Goal: Task Accomplishment & Management: Manage account settings

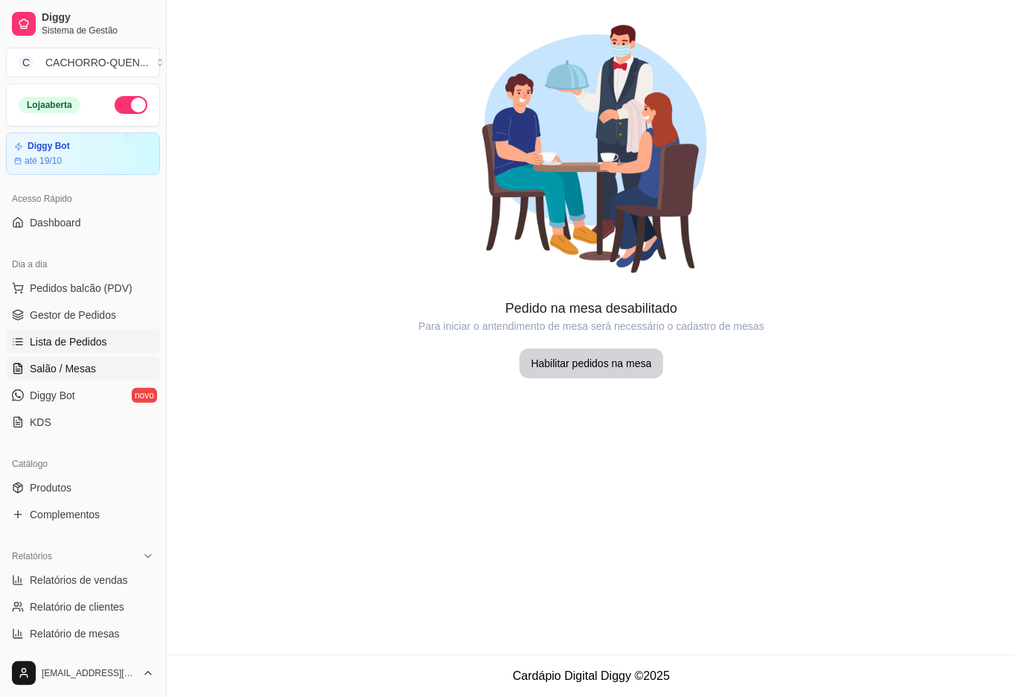
click at [96, 342] on span "Lista de Pedidos" at bounding box center [68, 341] width 77 height 15
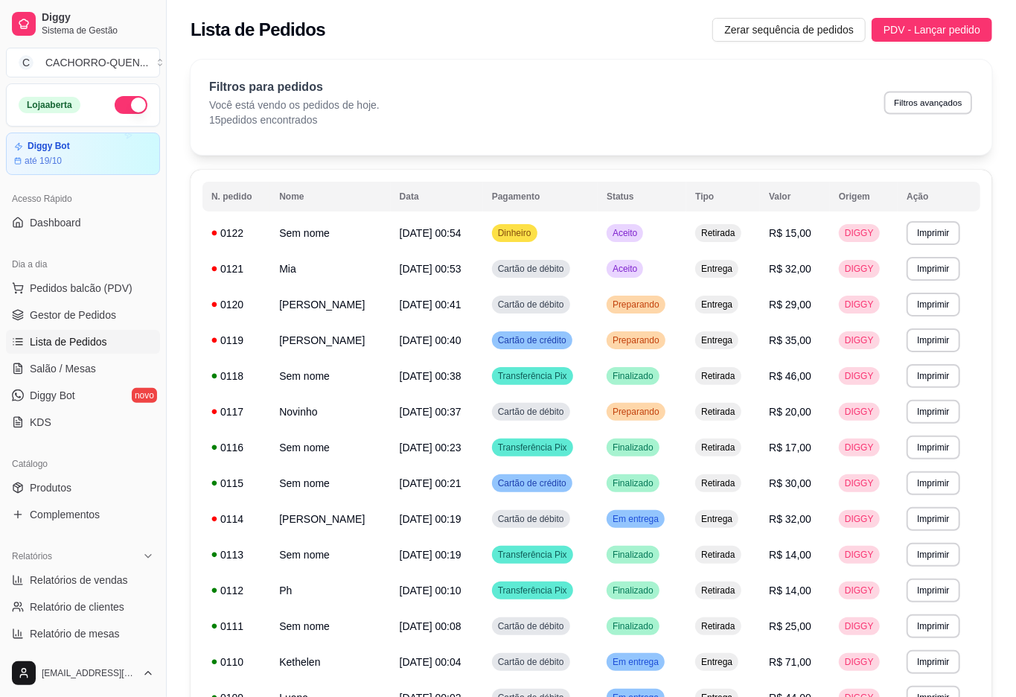
select select "0"
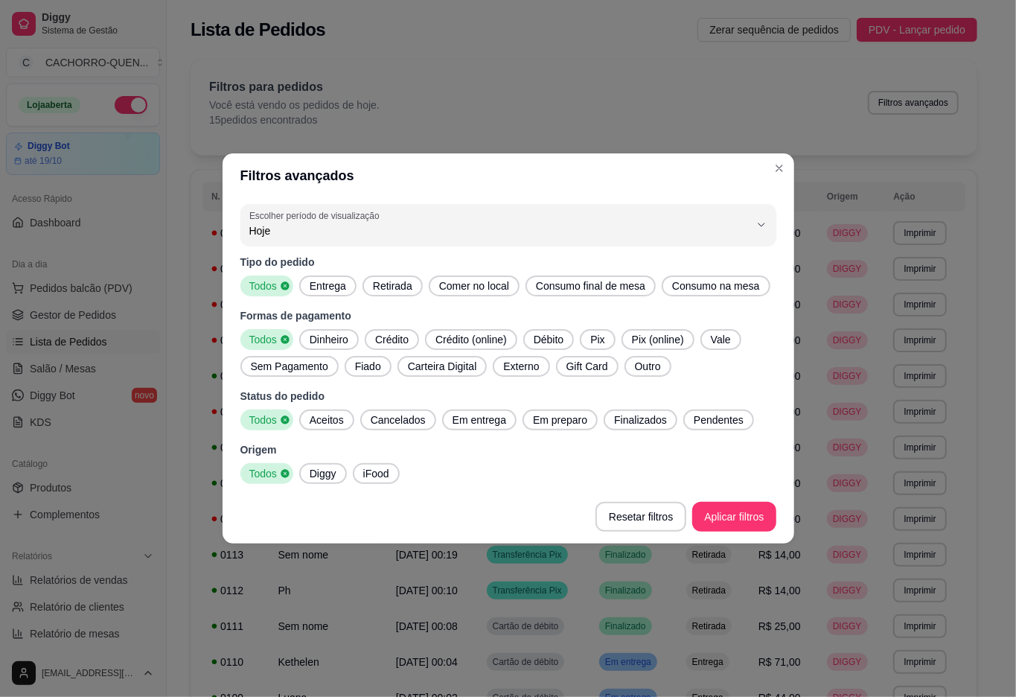
click at [439, 224] on span "Hoje" at bounding box center [499, 230] width 500 height 15
click at [759, 223] on icon "button" at bounding box center [761, 224] width 6 height 3
click at [435, 281] on span "Ontem" at bounding box center [500, 277] width 477 height 14
type input "1"
select select "1"
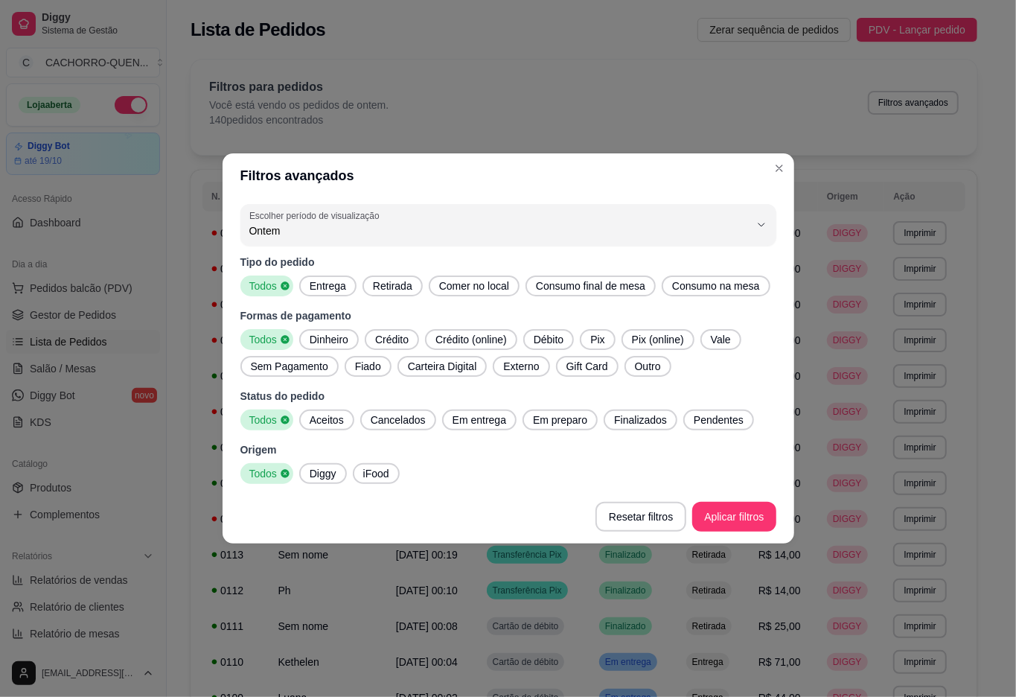
click at [742, 530] on td "Entrega" at bounding box center [713, 519] width 72 height 36
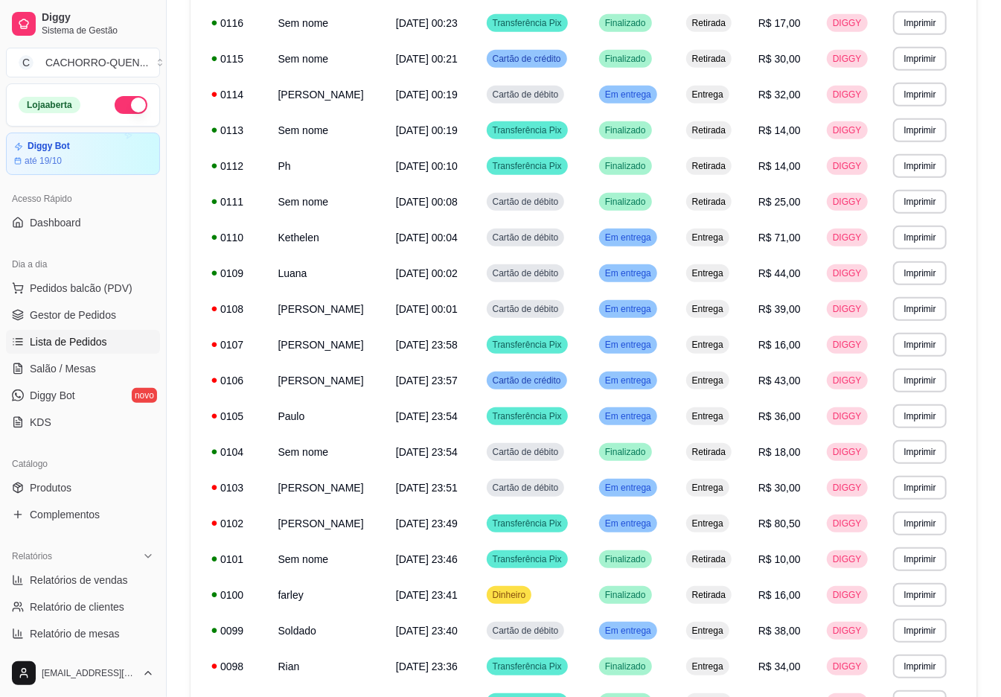
scroll to position [698, 0]
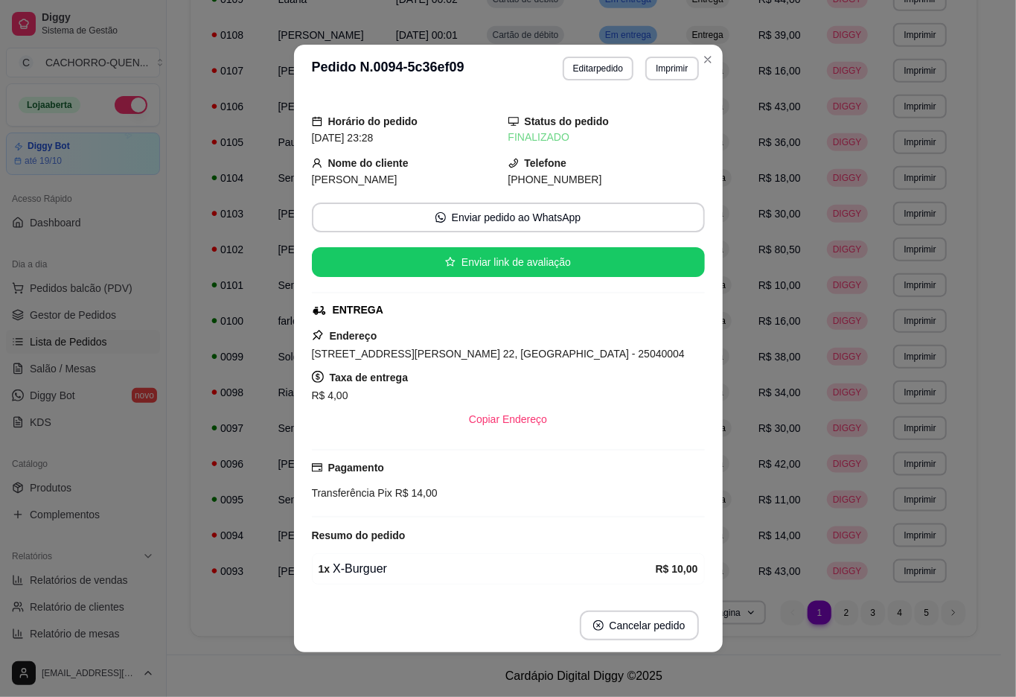
click at [628, 626] on button "Cancelar pedido" at bounding box center [639, 625] width 119 height 30
click at [668, 584] on button "Sim" at bounding box center [663, 589] width 60 height 30
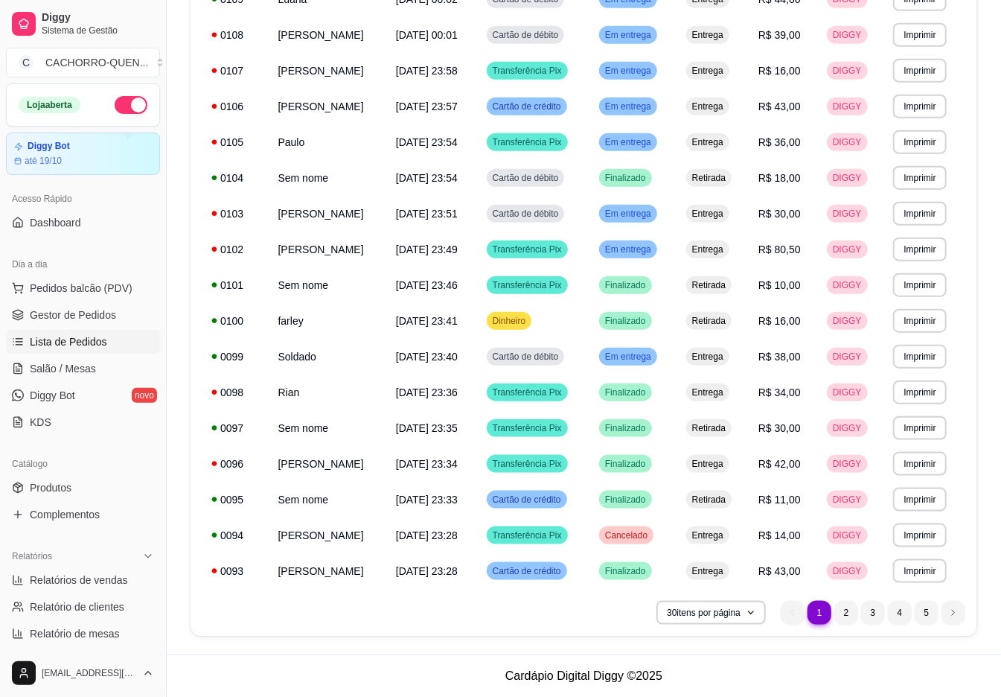
click at [61, 344] on span "Lista de Pedidos" at bounding box center [68, 341] width 77 height 15
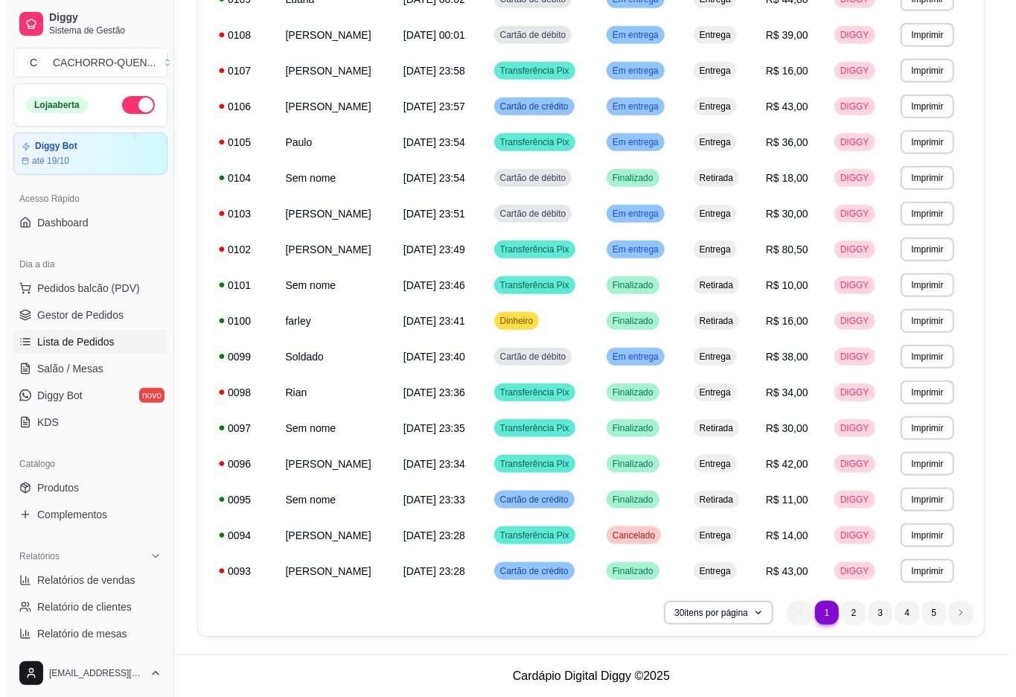
scroll to position [0, 0]
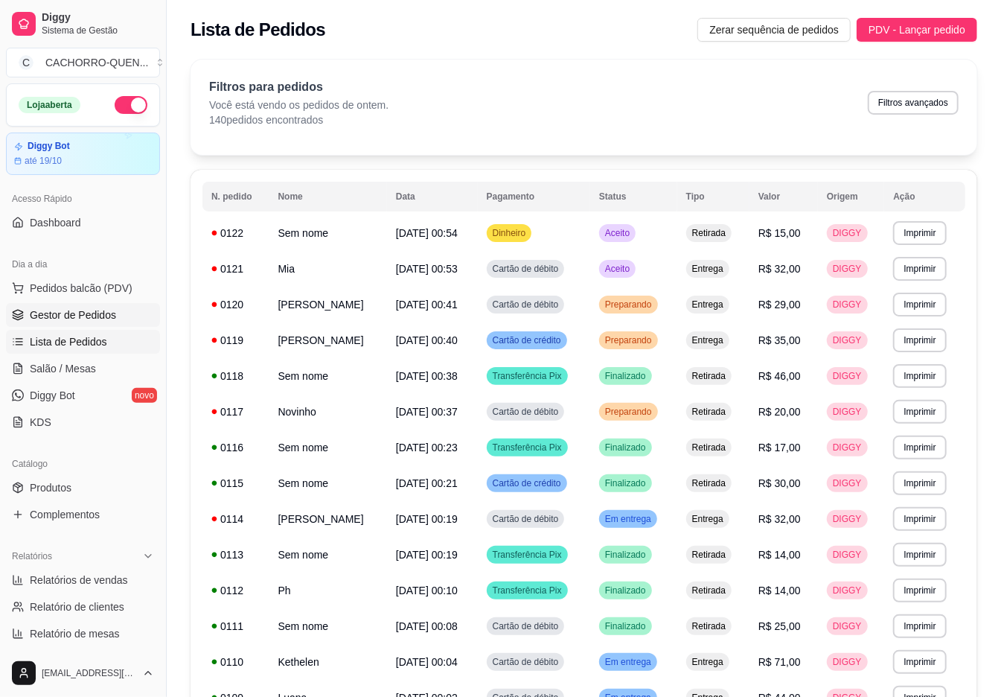
click at [66, 313] on span "Gestor de Pedidos" at bounding box center [73, 314] width 86 height 15
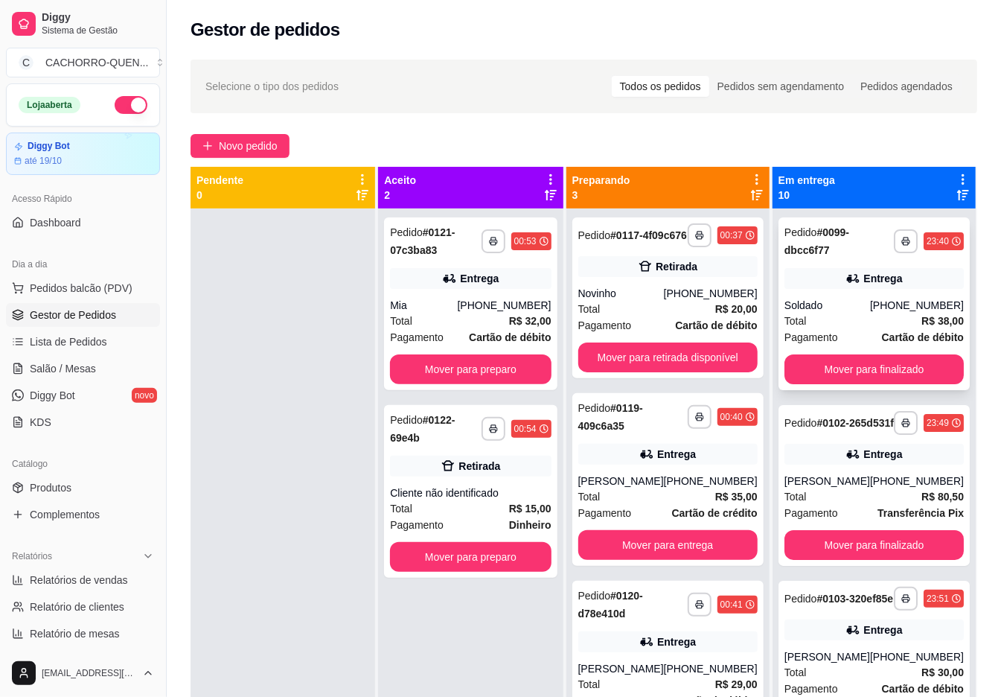
click at [863, 277] on div "Entrega" at bounding box center [882, 278] width 39 height 15
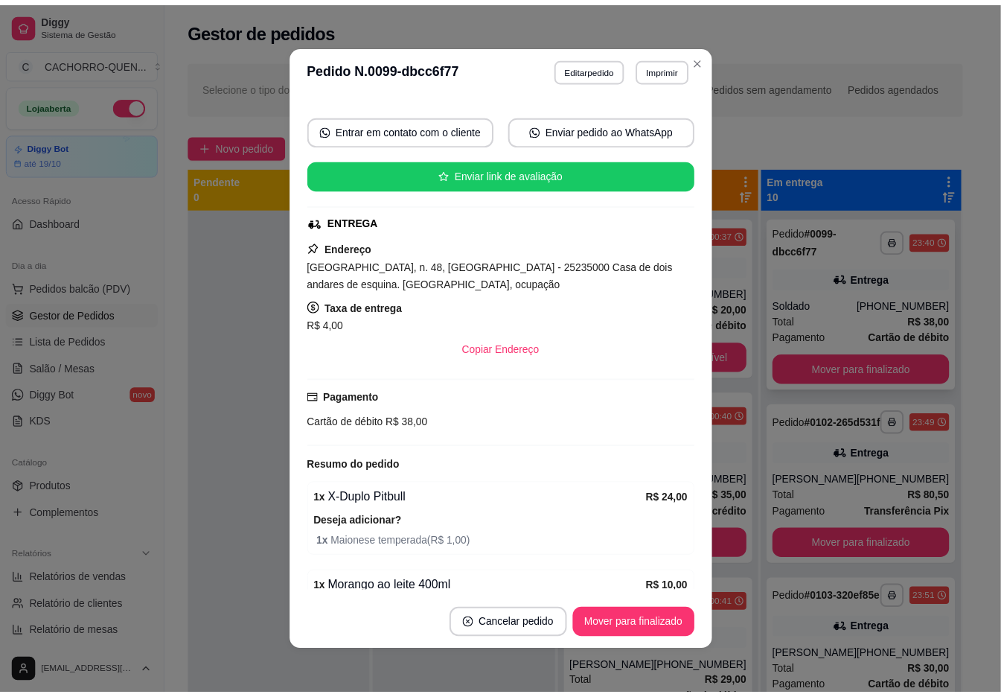
scroll to position [194, 0]
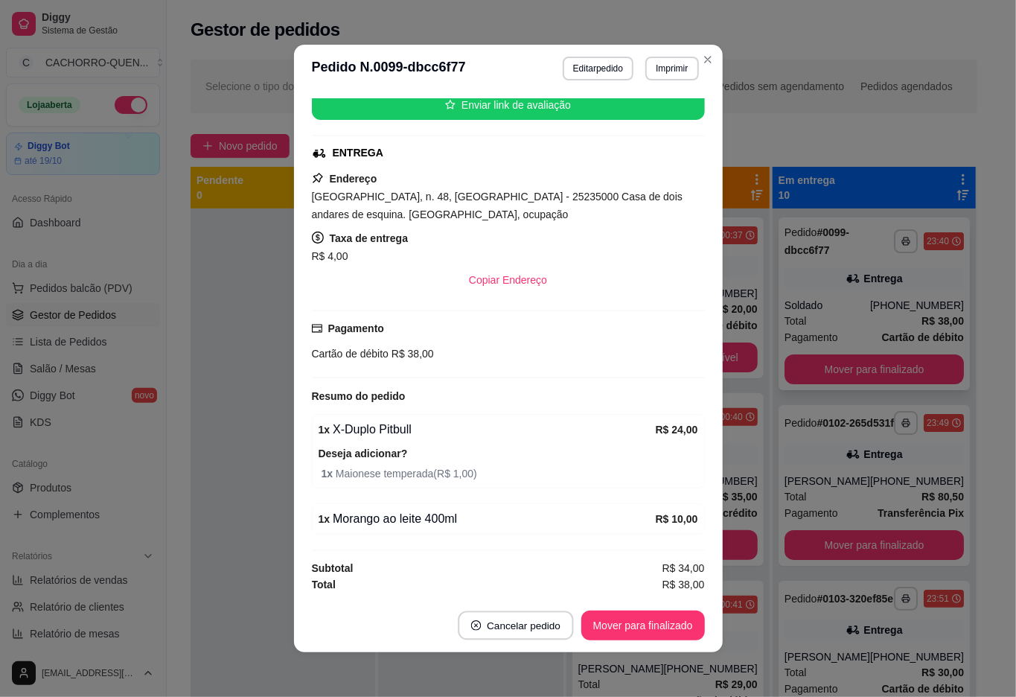
click at [473, 623] on button "Cancelar pedido" at bounding box center [515, 625] width 115 height 29
click at [522, 574] on button "Sim" at bounding box center [528, 588] width 58 height 29
click at [548, 595] on button "Sim" at bounding box center [528, 588] width 58 height 29
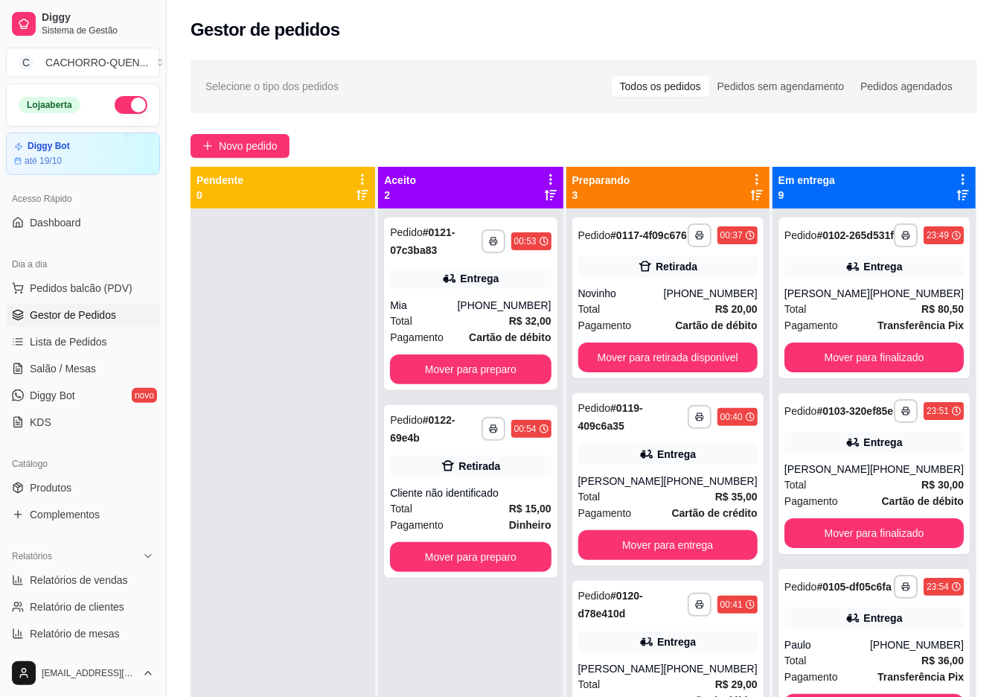
click at [903, 369] on button "Mover para finalizado" at bounding box center [874, 357] width 179 height 30
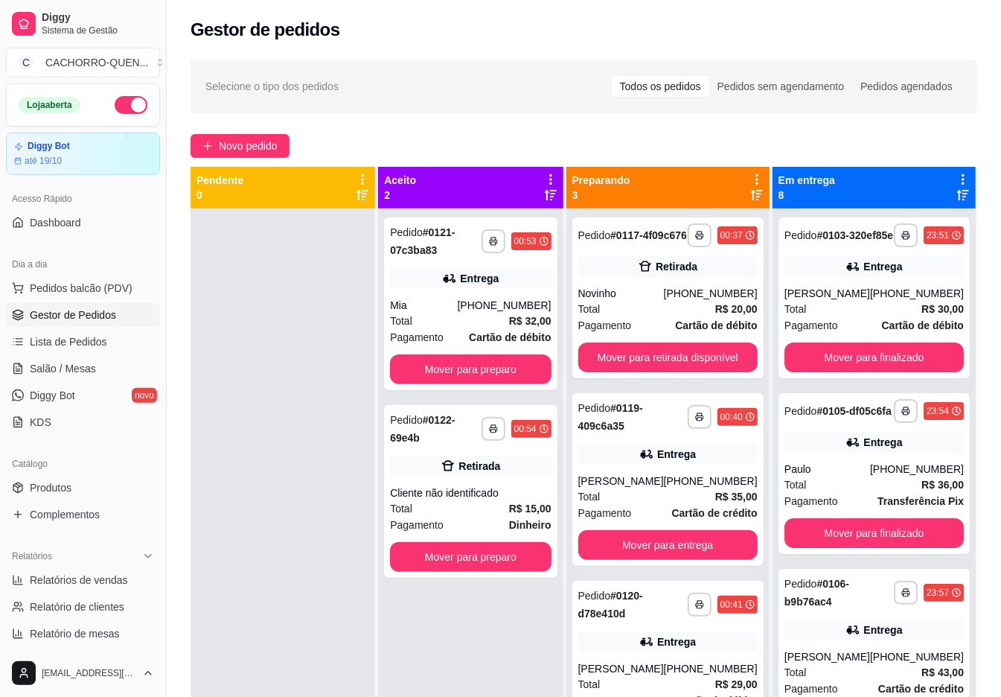
click at [923, 372] on button "Mover para finalizado" at bounding box center [874, 357] width 179 height 30
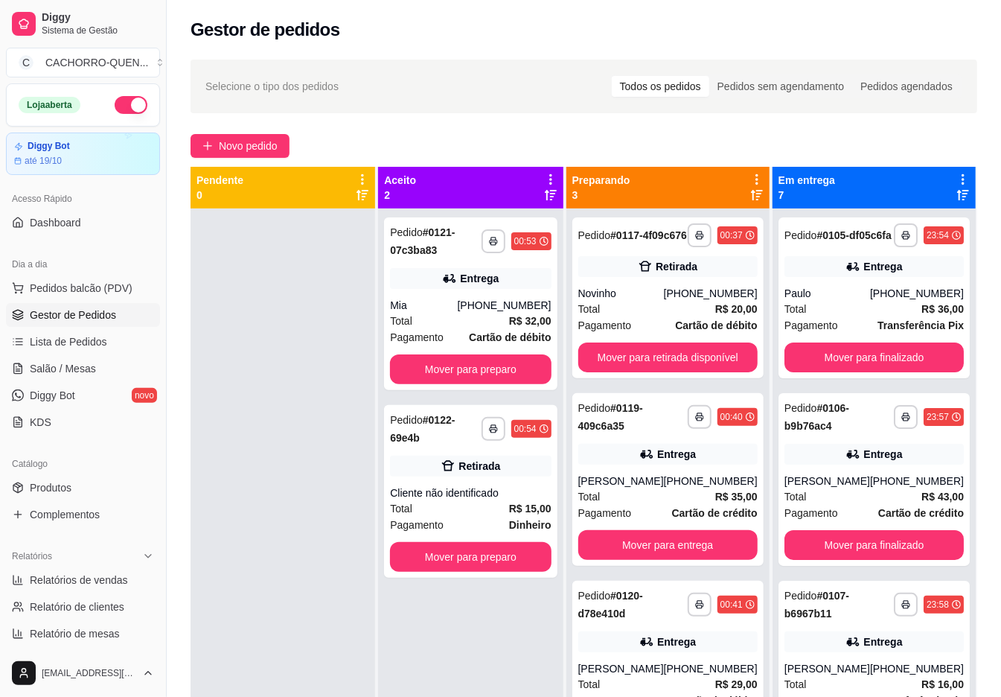
click at [904, 362] on button "Mover para finalizado" at bounding box center [874, 357] width 179 height 30
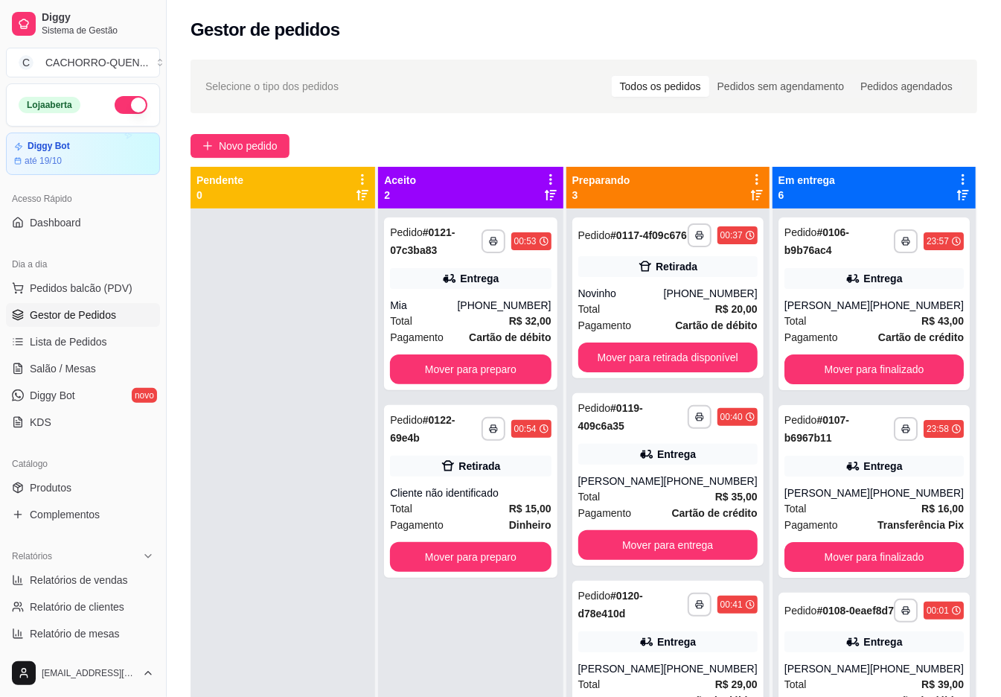
click at [867, 384] on button "Mover para finalizado" at bounding box center [874, 369] width 179 height 30
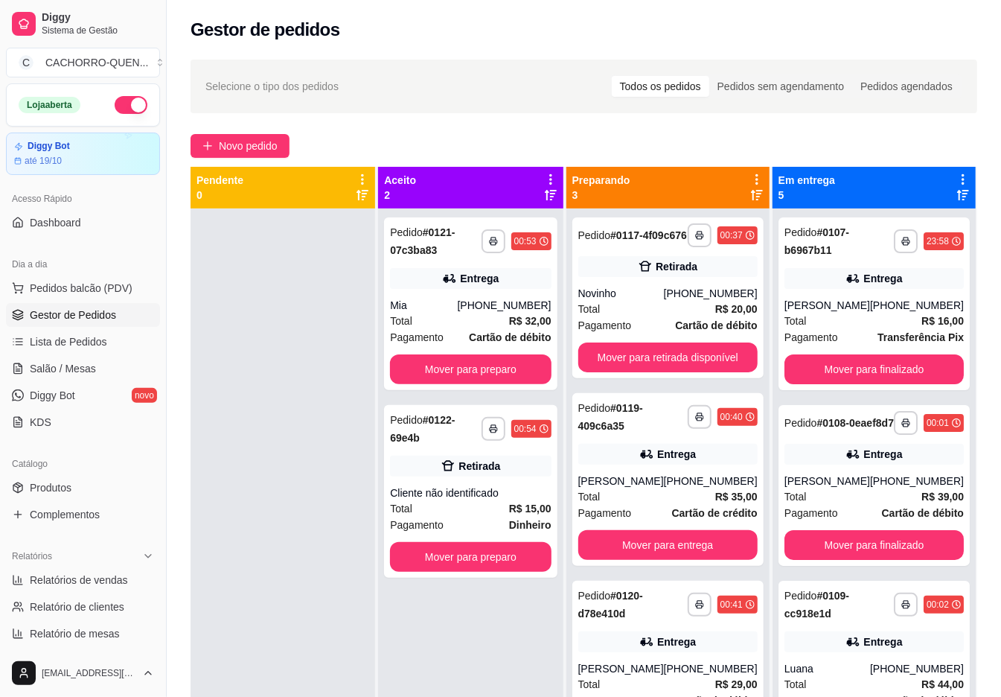
click at [893, 370] on button "Mover para finalizado" at bounding box center [874, 369] width 179 height 30
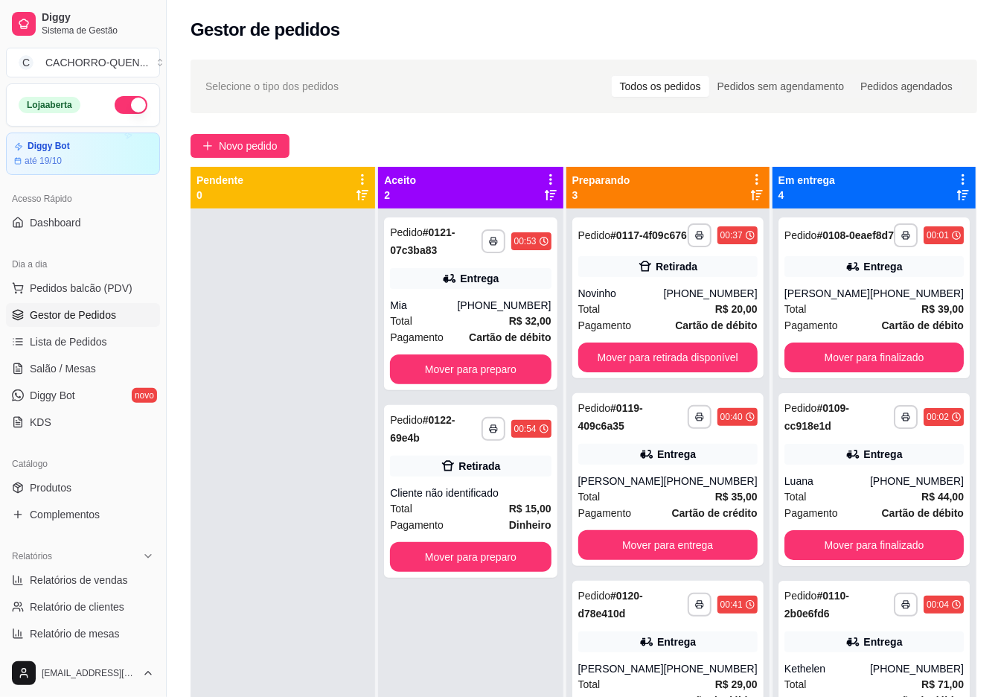
click at [913, 555] on button "Mover para finalizado" at bounding box center [874, 545] width 179 height 30
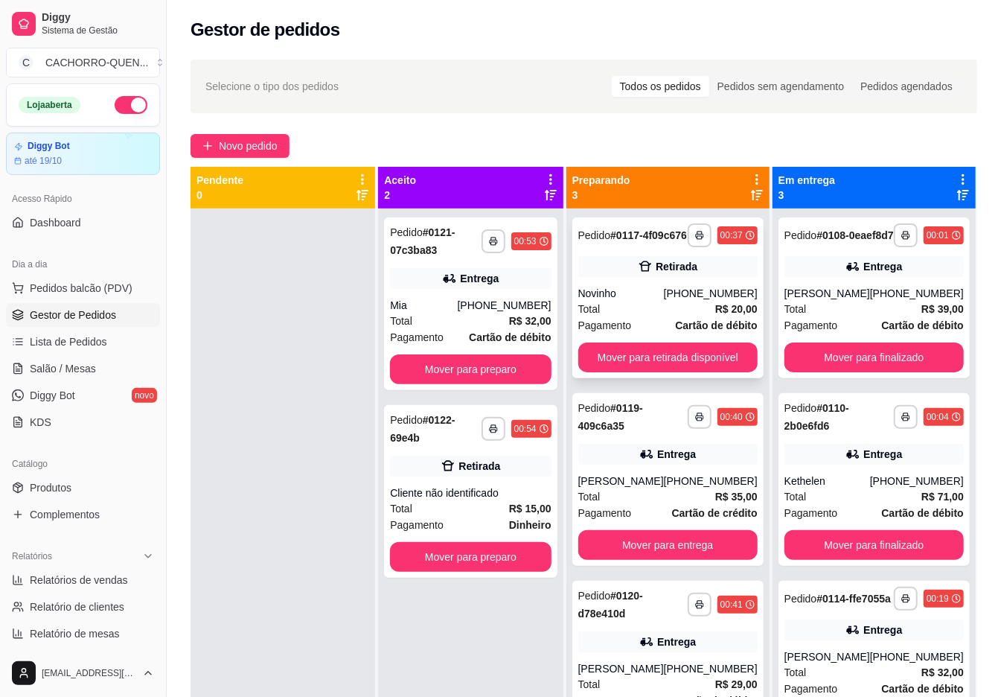
click at [664, 299] on div "Novinho" at bounding box center [621, 293] width 86 height 15
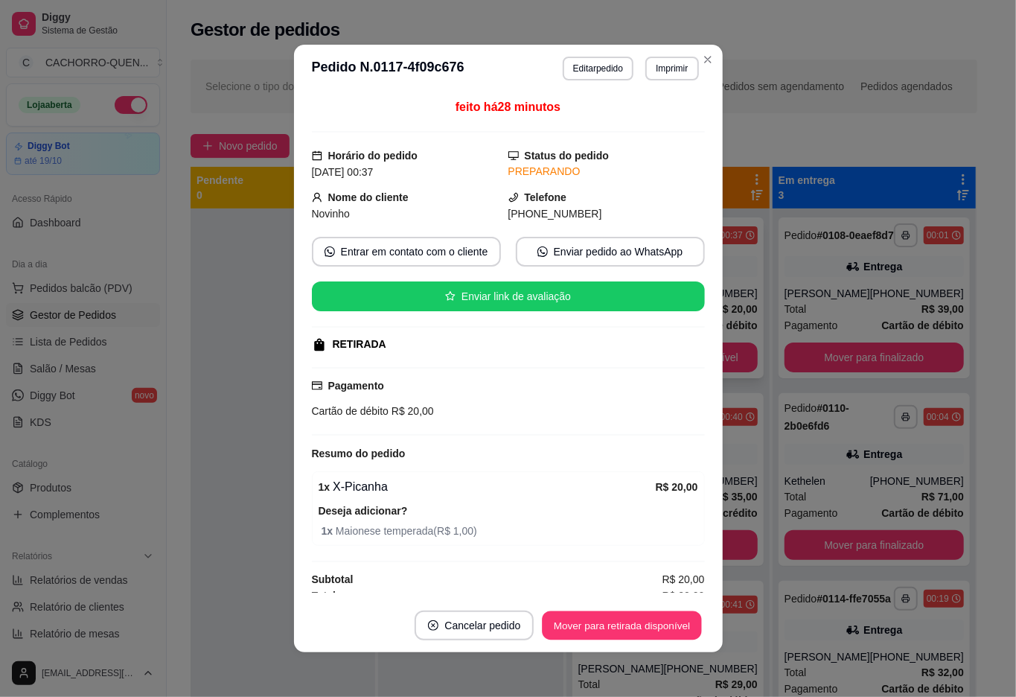
click at [610, 619] on button "Mover para retirada disponível" at bounding box center [622, 625] width 159 height 29
click at [615, 619] on div "Mover para retirada disponível" at bounding box center [611, 625] width 185 height 30
click at [626, 620] on div "Mover para retirada disponível" at bounding box center [611, 625] width 185 height 30
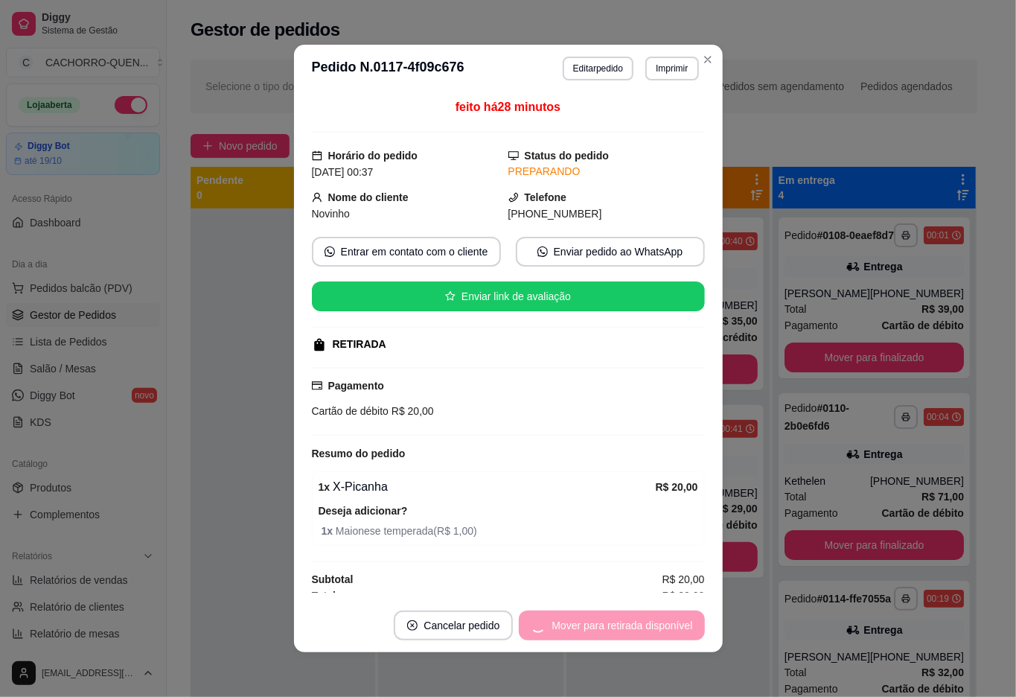
click at [630, 625] on button "Mover para retirada disponível" at bounding box center [611, 625] width 185 height 30
click at [611, 616] on div "Mover para finalizado" at bounding box center [632, 625] width 144 height 30
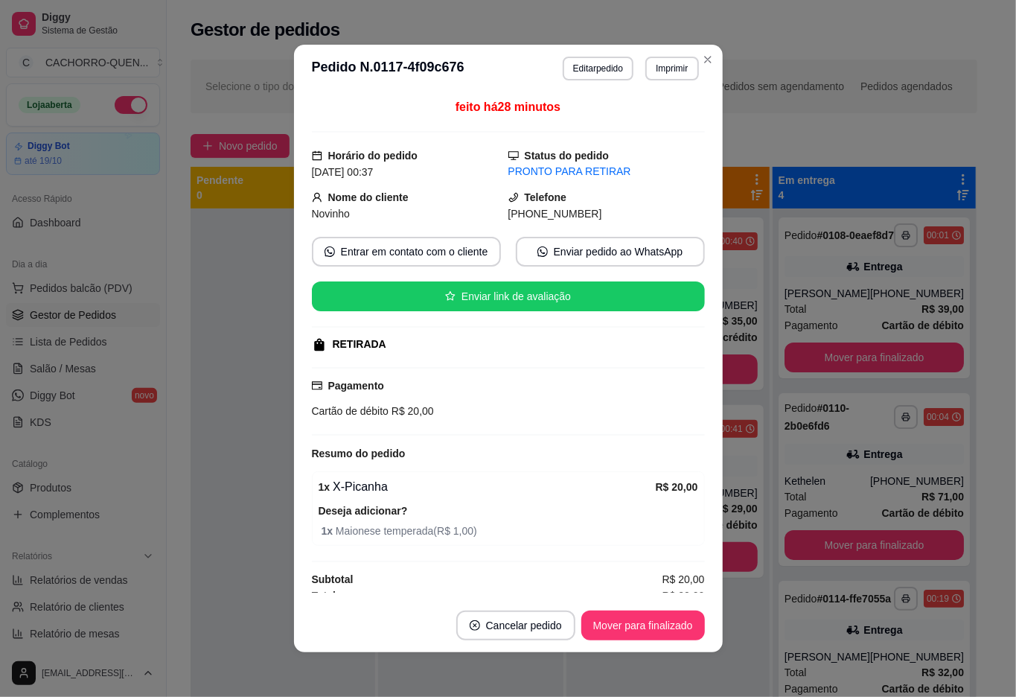
click at [643, 626] on button "Mover para finalizado" at bounding box center [643, 625] width 124 height 30
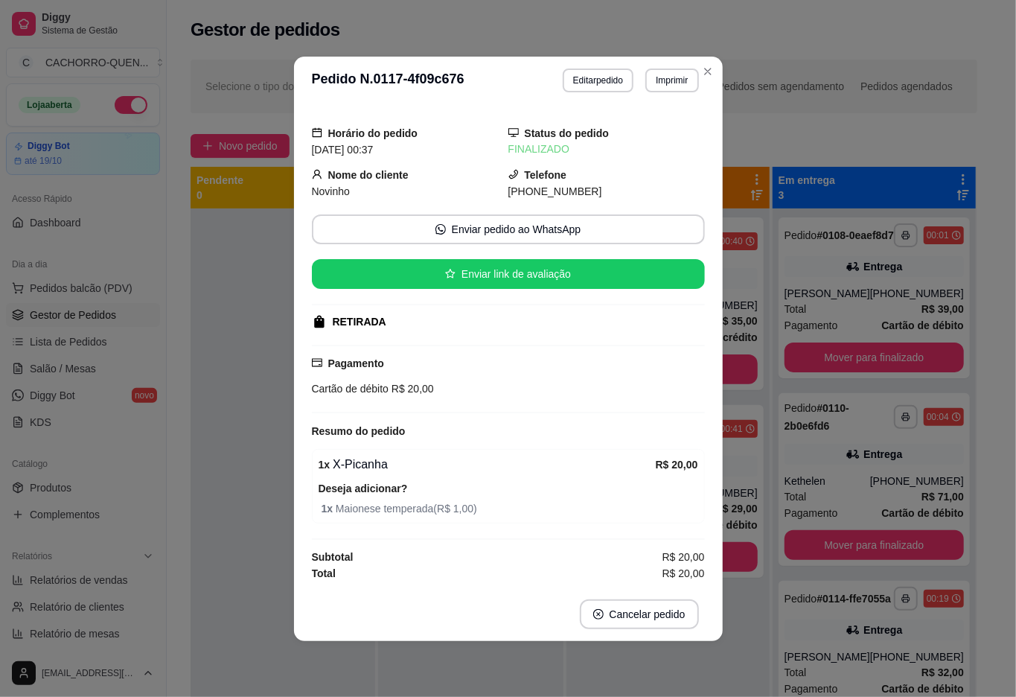
click at [191, 496] on div at bounding box center [283, 556] width 185 height 697
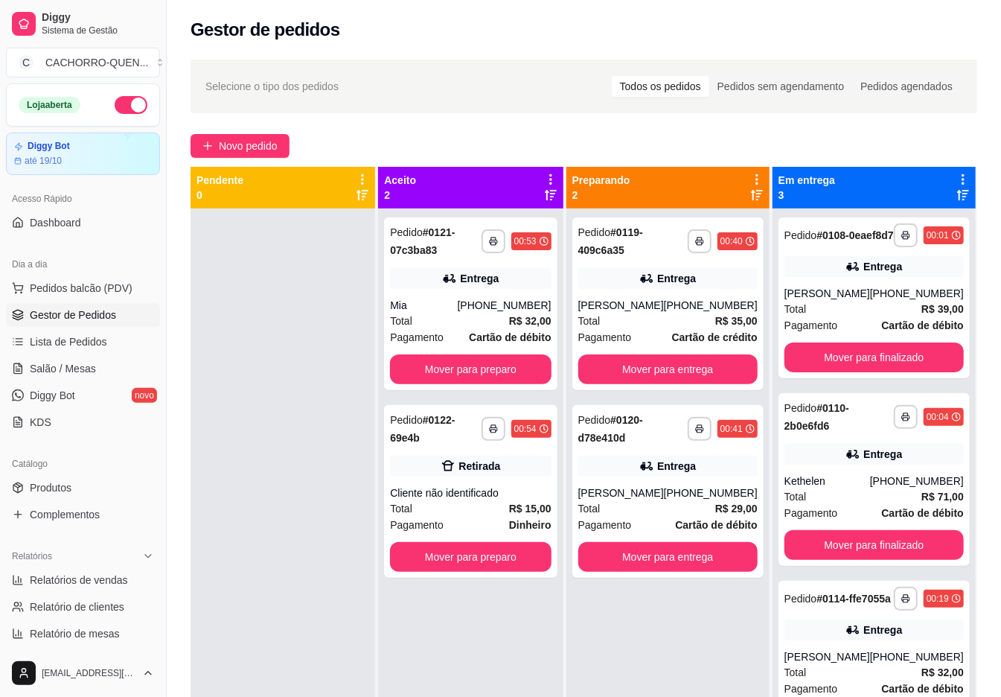
click at [453, 366] on button "Mover para preparo" at bounding box center [470, 369] width 161 height 30
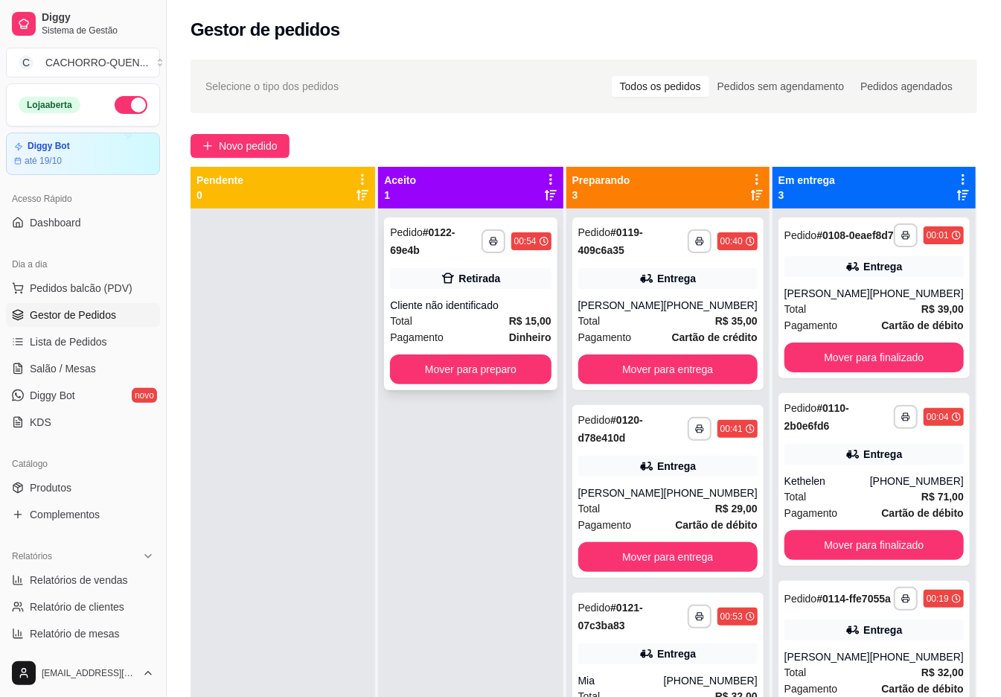
click at [459, 301] on div "Cliente não identificado" at bounding box center [470, 305] width 161 height 15
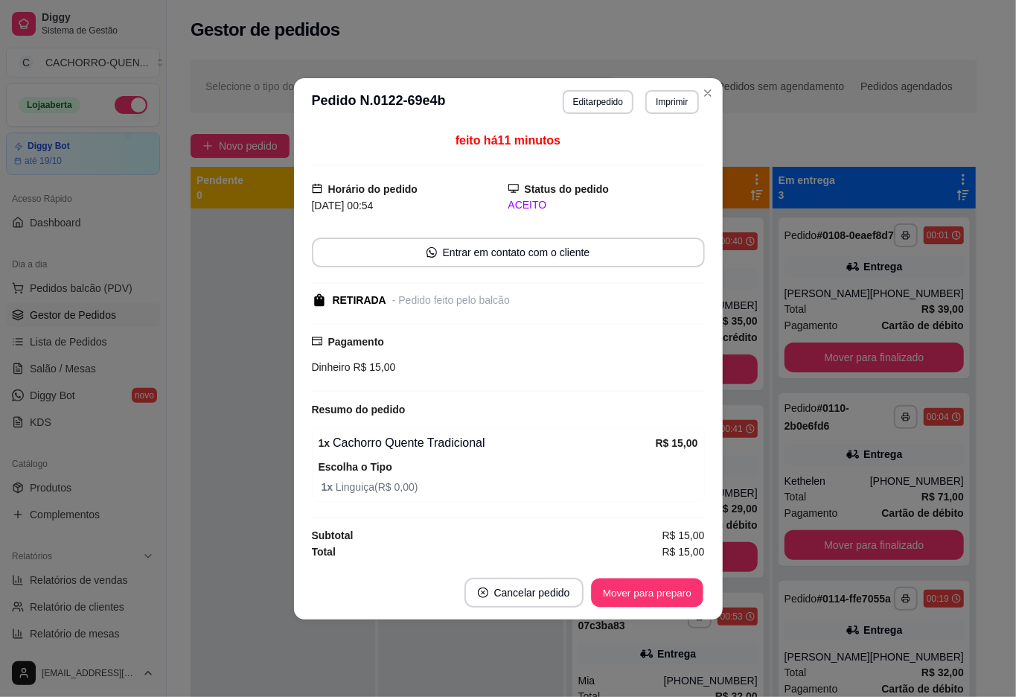
click at [633, 594] on button "Mover para preparo" at bounding box center [647, 592] width 112 height 29
click at [633, 585] on div "Mover para preparo" at bounding box center [647, 593] width 115 height 30
click at [628, 592] on div "Mover para preparo" at bounding box center [647, 593] width 115 height 30
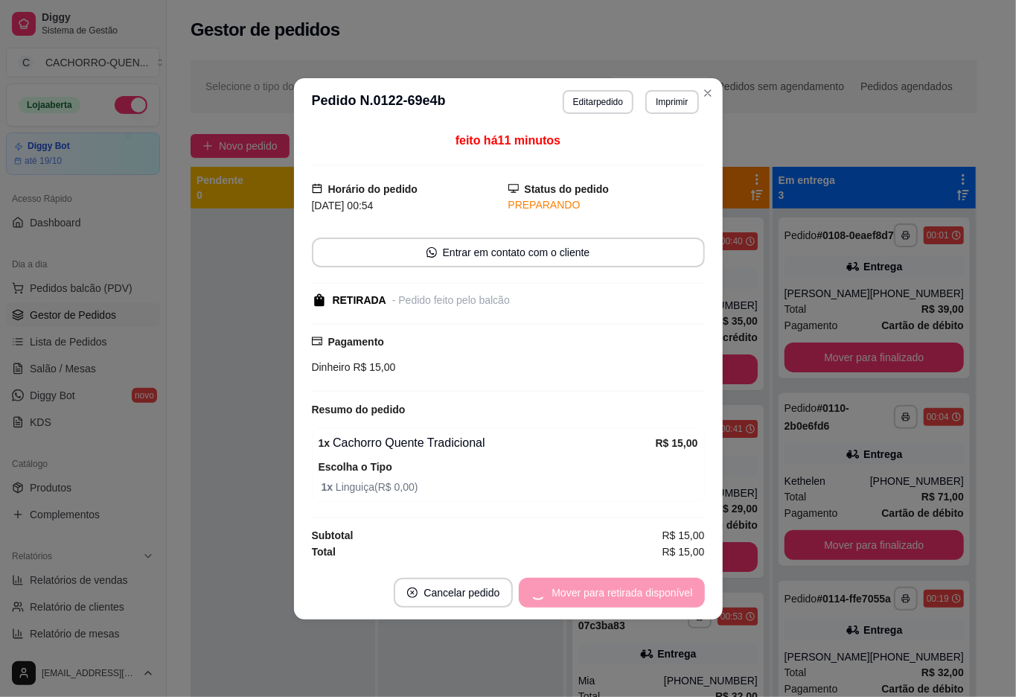
click at [620, 595] on div "Mover para retirada disponível" at bounding box center [611, 593] width 185 height 30
click at [630, 585] on div "Mover para retirada disponível" at bounding box center [611, 593] width 185 height 30
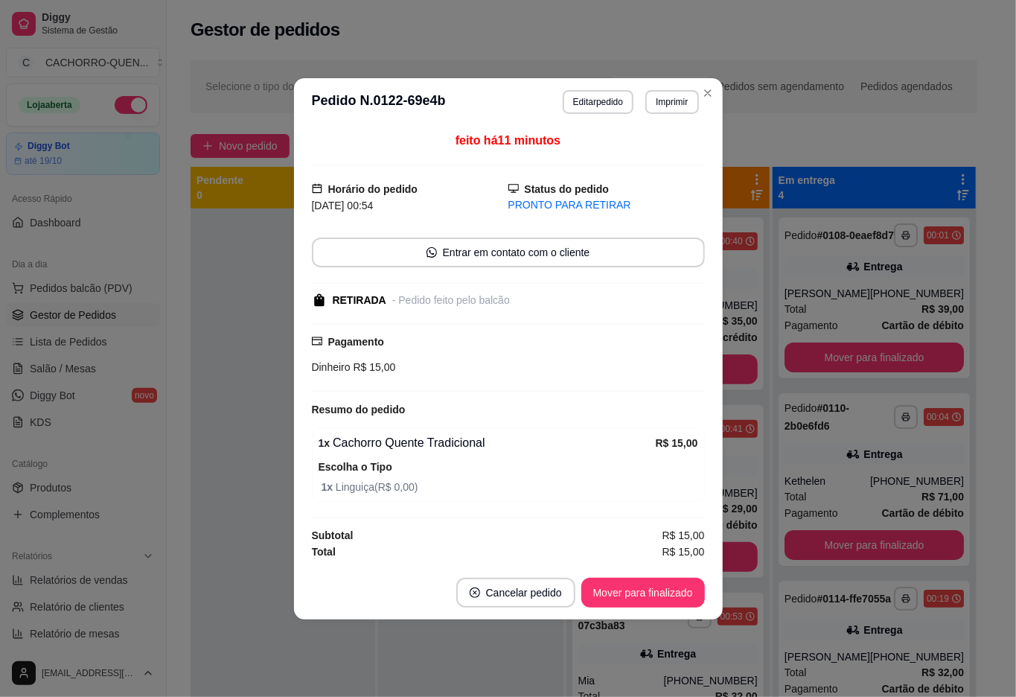
click at [650, 588] on button "Mover para finalizado" at bounding box center [643, 593] width 124 height 30
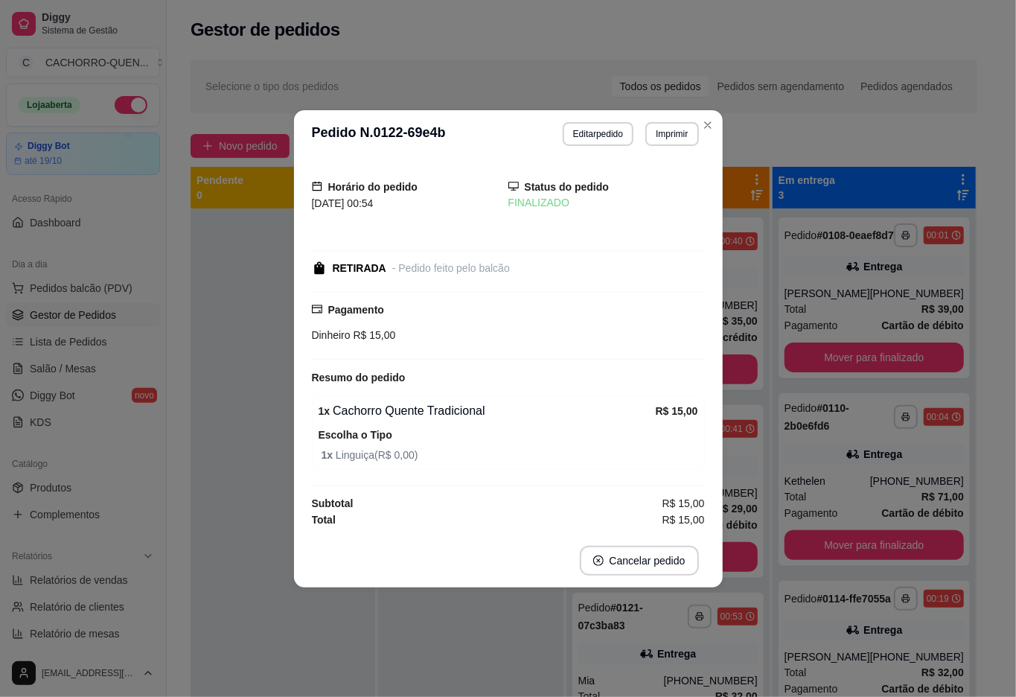
click at [531, 647] on div at bounding box center [470, 556] width 185 height 697
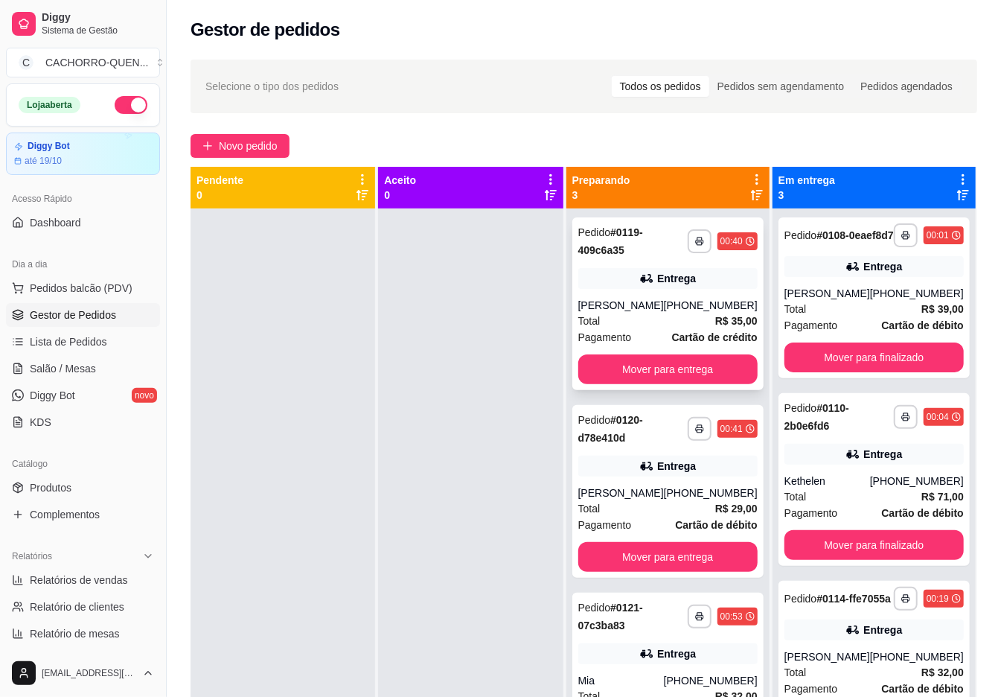
click at [709, 336] on strong "Cartão de crédito" at bounding box center [715, 337] width 86 height 12
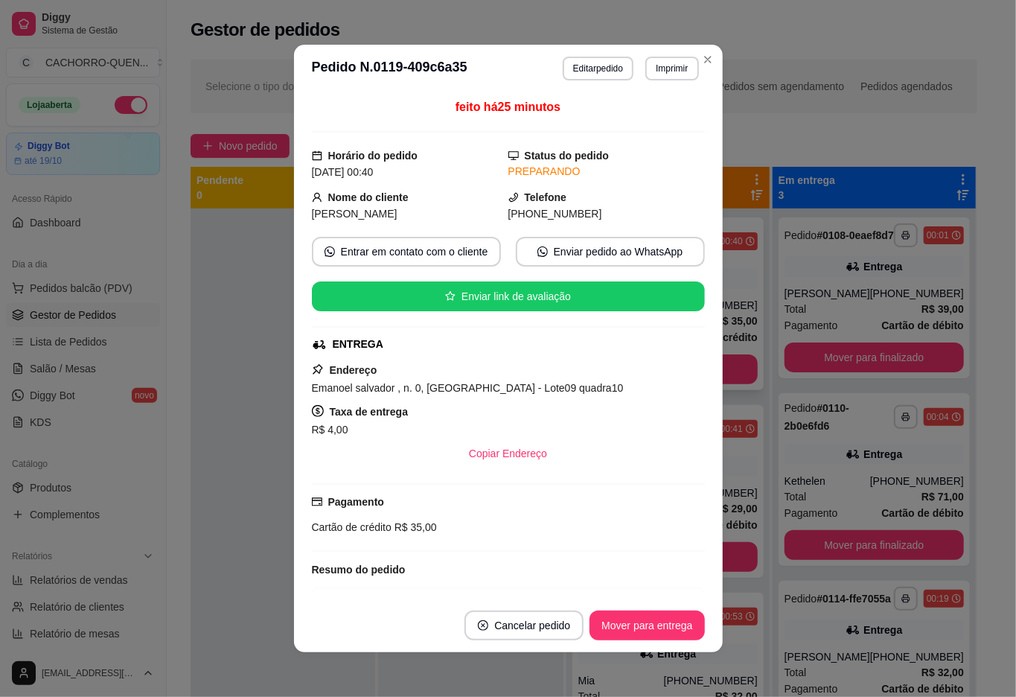
click at [179, 540] on div "**********" at bounding box center [584, 466] width 834 height 831
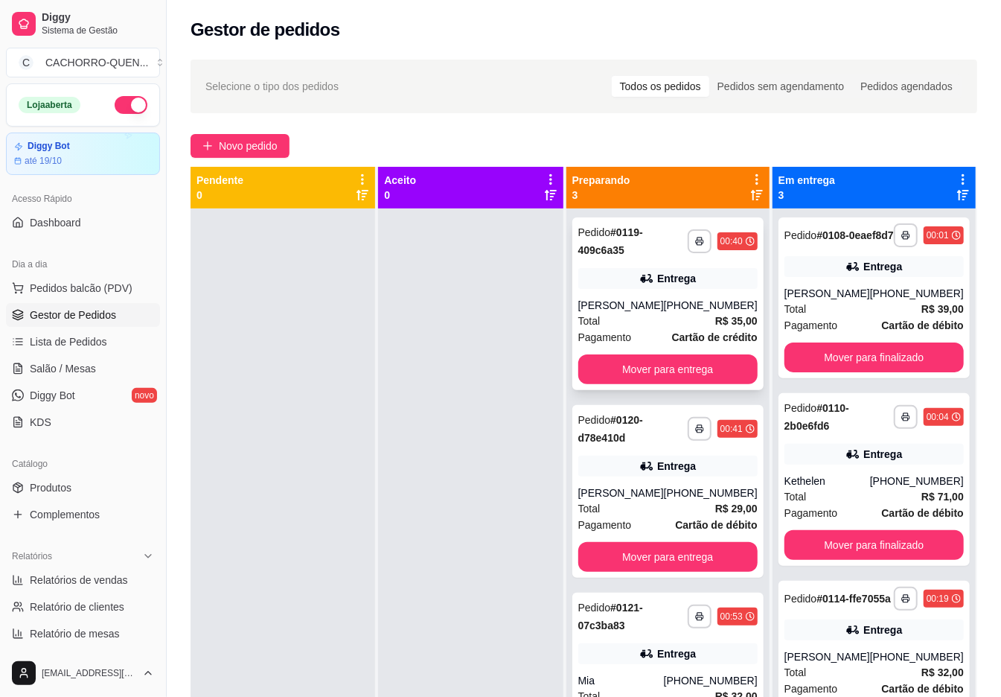
click at [700, 363] on button "Mover para entrega" at bounding box center [667, 369] width 179 height 30
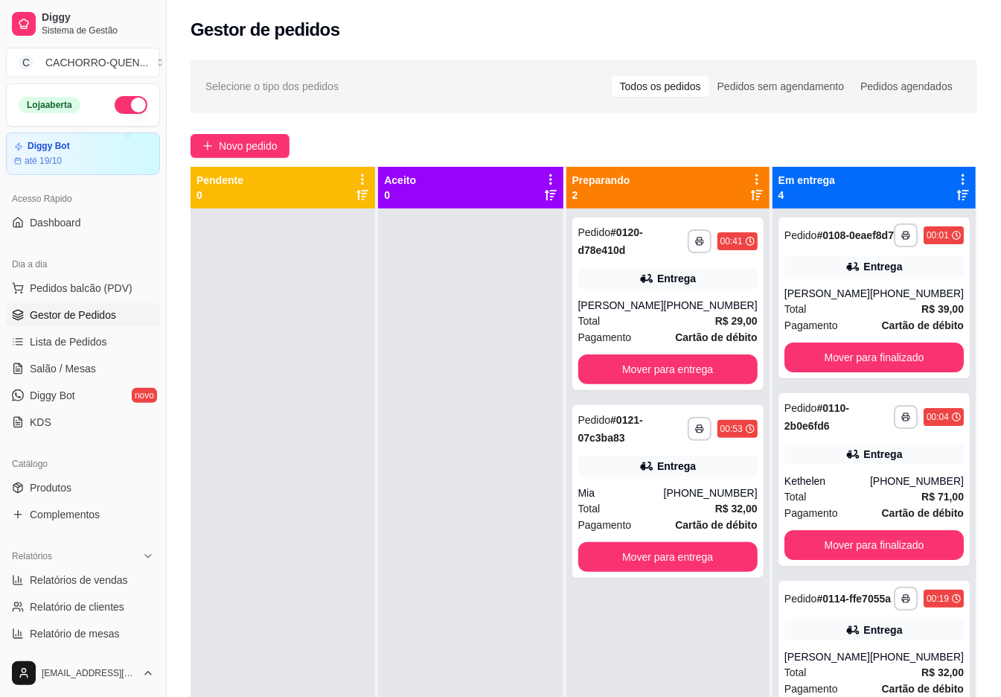
click at [626, 362] on button "Mover para entrega" at bounding box center [667, 369] width 179 height 30
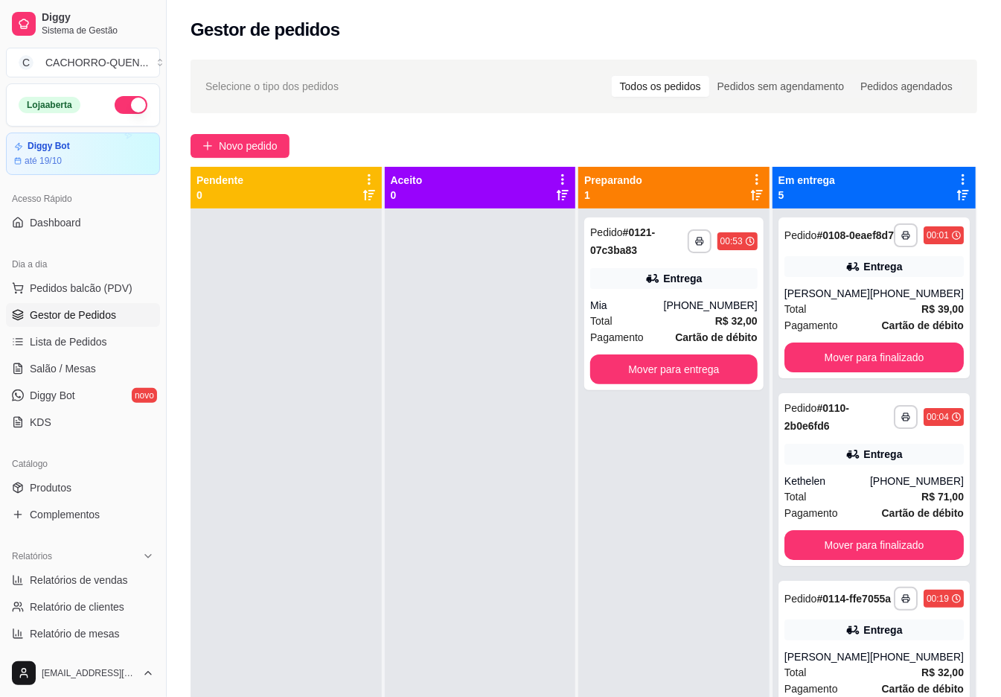
click at [495, 124] on div "**********" at bounding box center [584, 466] width 834 height 831
click at [655, 363] on button "Mover para entrega" at bounding box center [673, 369] width 167 height 30
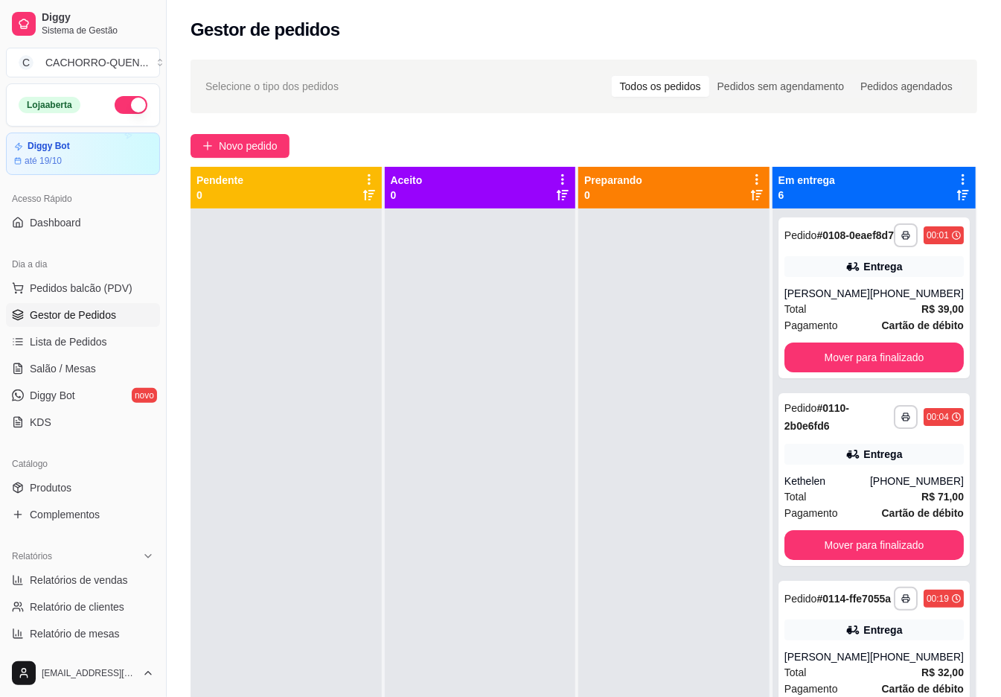
click at [875, 366] on button "Mover para finalizado" at bounding box center [874, 357] width 179 height 30
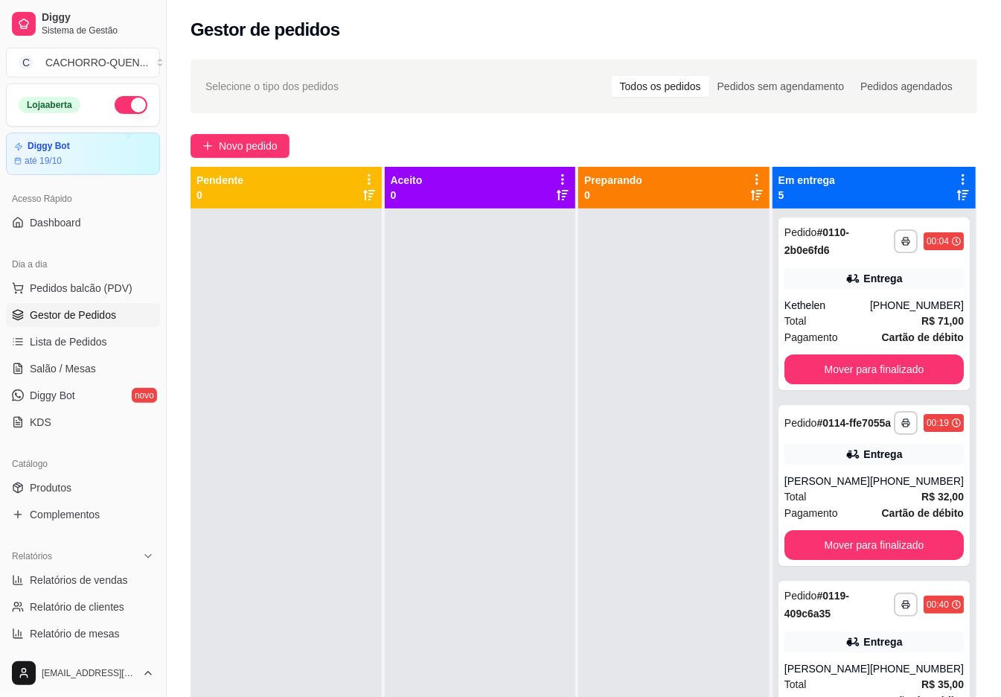
click at [909, 358] on button "Mover para finalizado" at bounding box center [874, 369] width 179 height 30
click at [890, 363] on button "Mover para finalizado" at bounding box center [874, 369] width 174 height 29
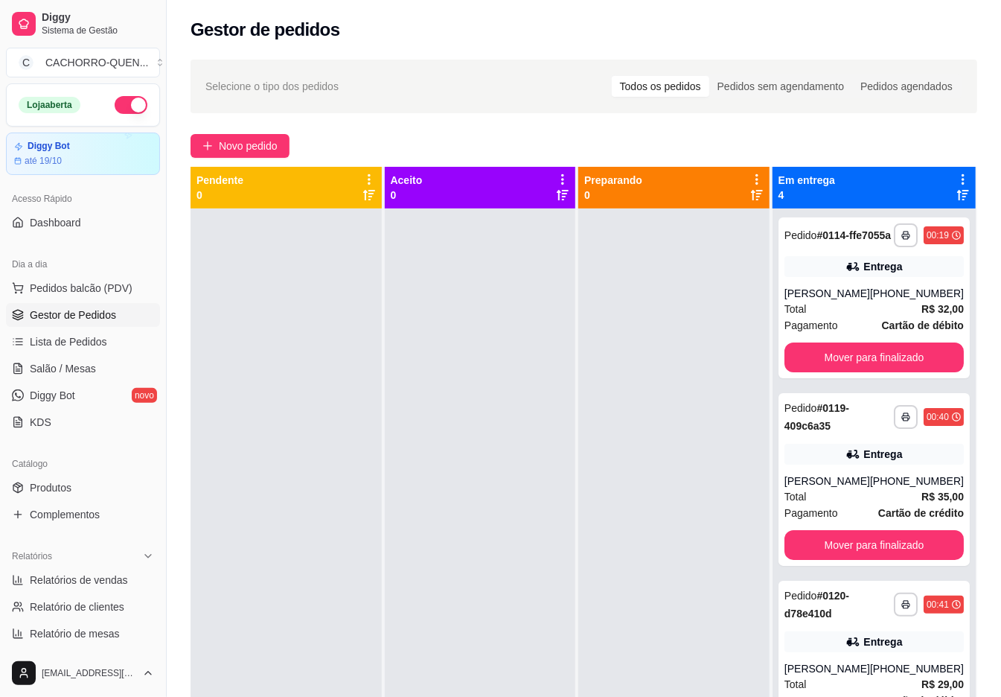
click at [887, 360] on button "Mover para finalizado" at bounding box center [874, 357] width 179 height 30
click at [870, 362] on button "Mover para finalizado" at bounding box center [874, 357] width 174 height 29
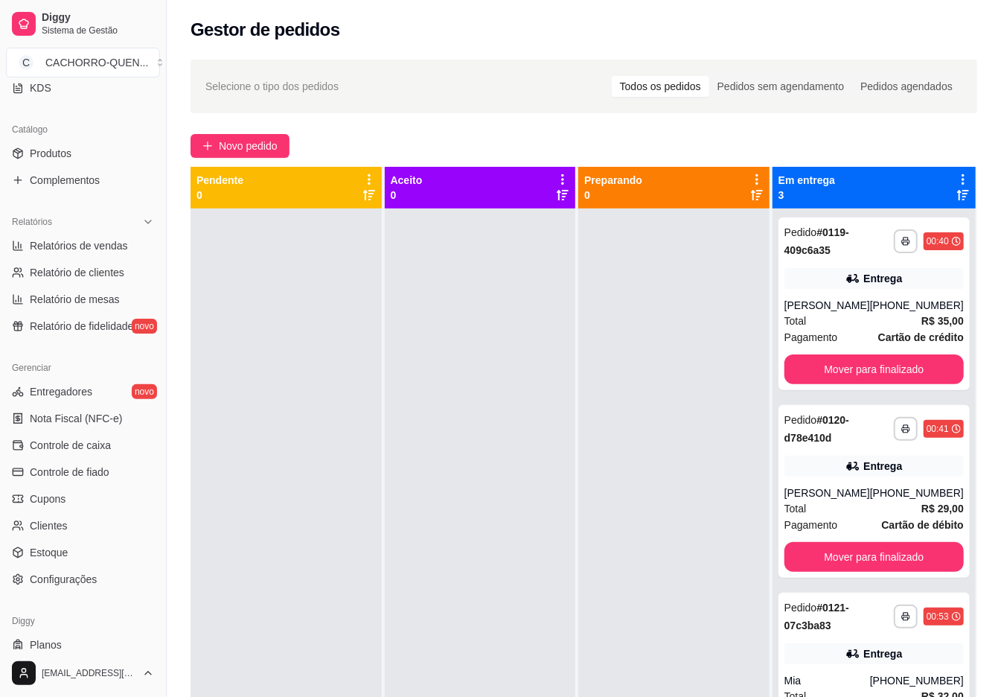
scroll to position [336, 0]
click at [61, 552] on span "Estoque" at bounding box center [49, 550] width 38 height 15
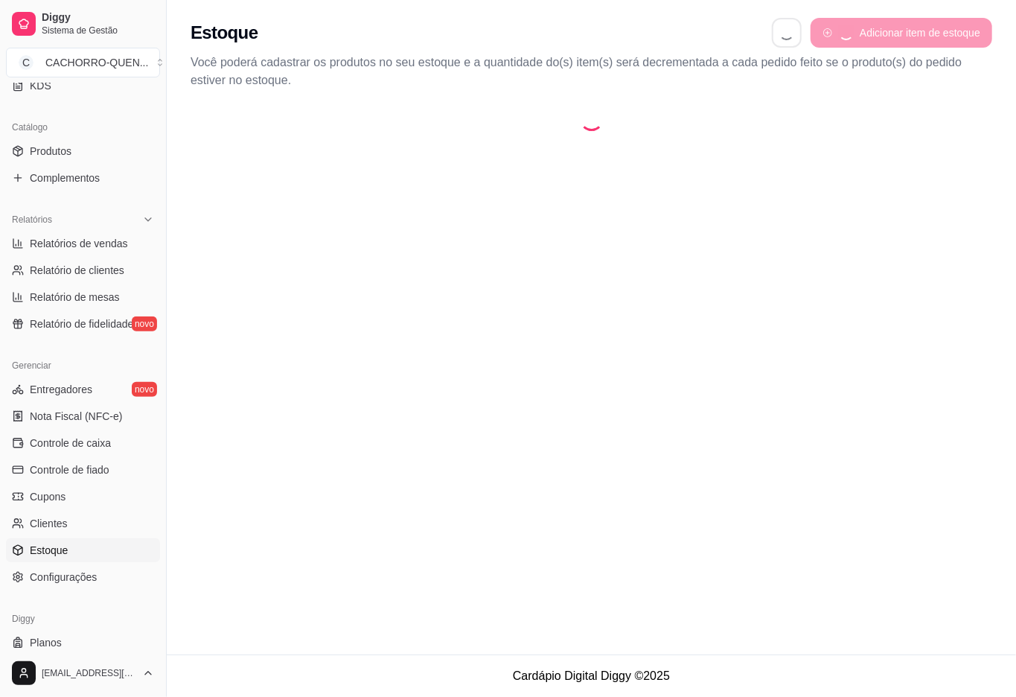
select select "QUANTITY_ORDER"
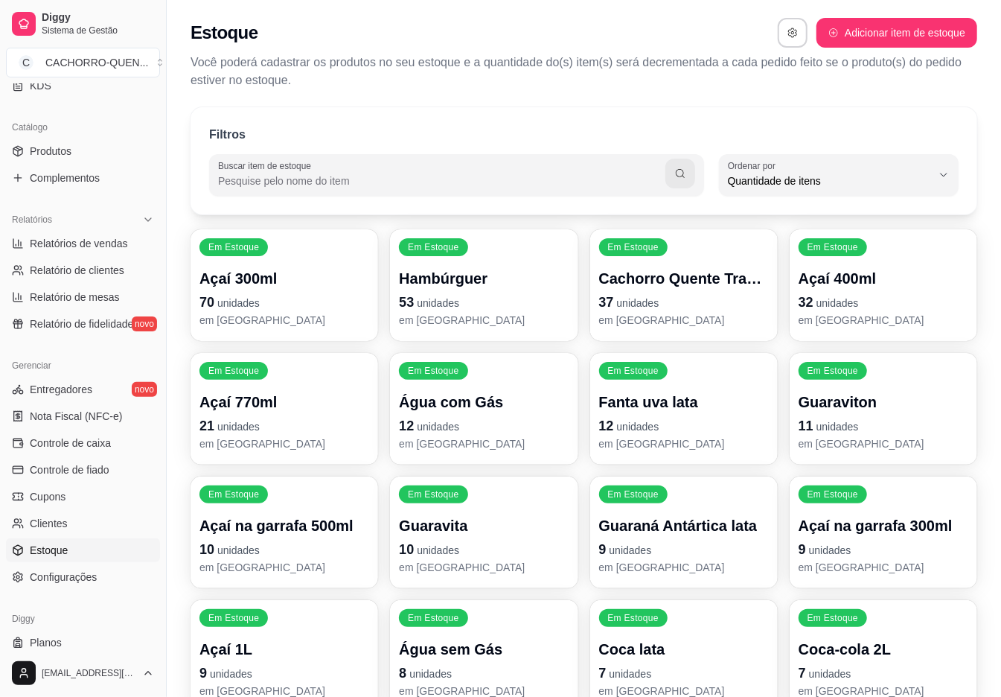
scroll to position [13, 0]
click at [863, 183] on span "Quantidade de itens" at bounding box center [830, 180] width 204 height 15
click at [868, 214] on span "Ordem alfabética" at bounding box center [831, 216] width 193 height 14
type input "ALPHABETICAL_ORDER"
select select "ALPHABETICAL_ORDER"
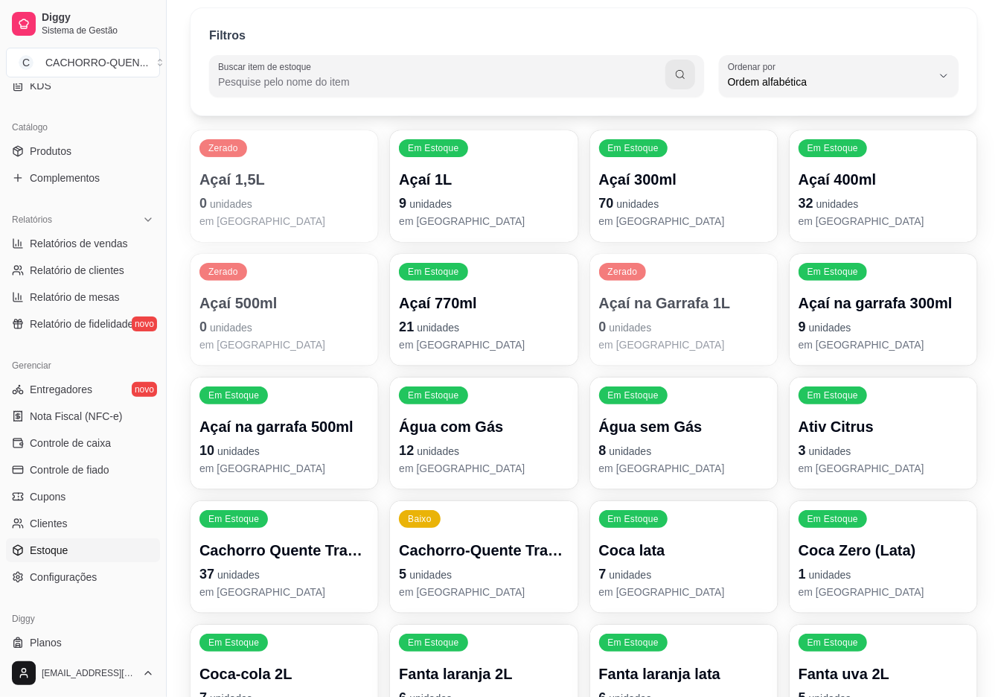
scroll to position [85, 0]
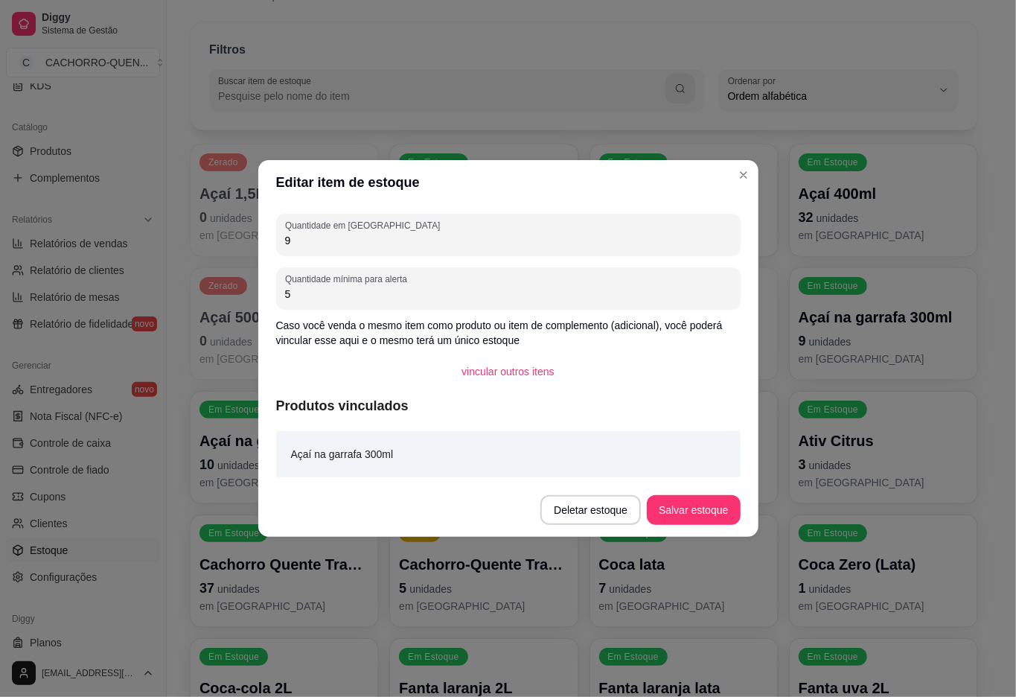
click at [564, 243] on input "9" at bounding box center [508, 240] width 447 height 15
type input "20"
click at [724, 508] on button "Salvar estoque" at bounding box center [693, 510] width 93 height 30
click at [477, 246] on input "10" at bounding box center [508, 240] width 447 height 15
type input "1"
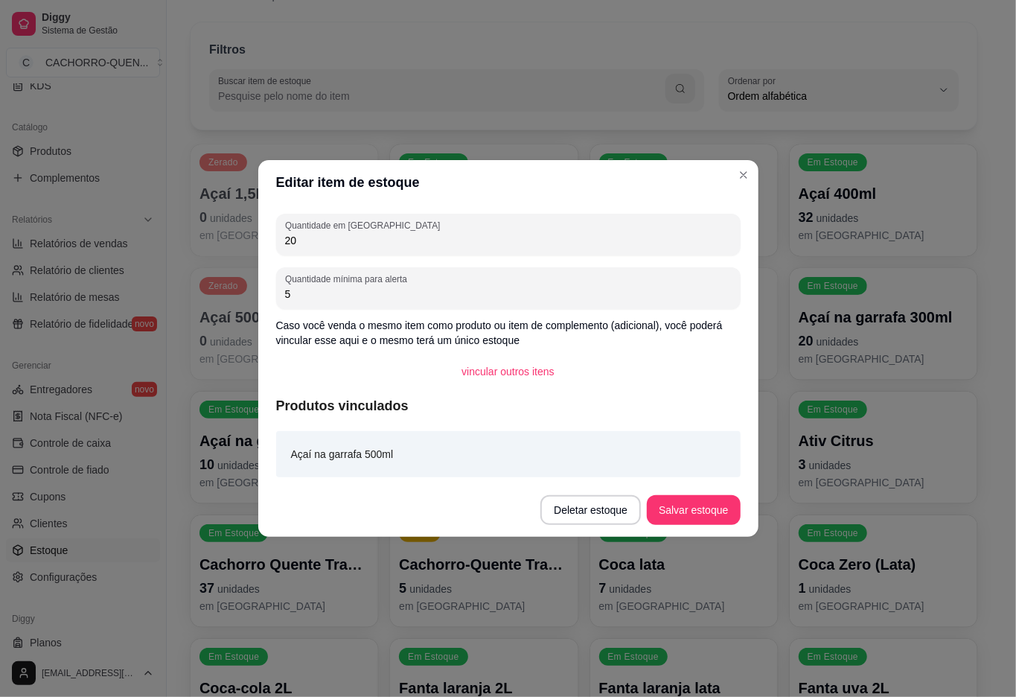
type input "20"
click at [724, 518] on button "Salvar estoque" at bounding box center [693, 510] width 93 height 30
click at [551, 243] on input "0" at bounding box center [508, 240] width 447 height 15
type input "3"
click at [725, 499] on button "Salvar estoque" at bounding box center [693, 510] width 91 height 29
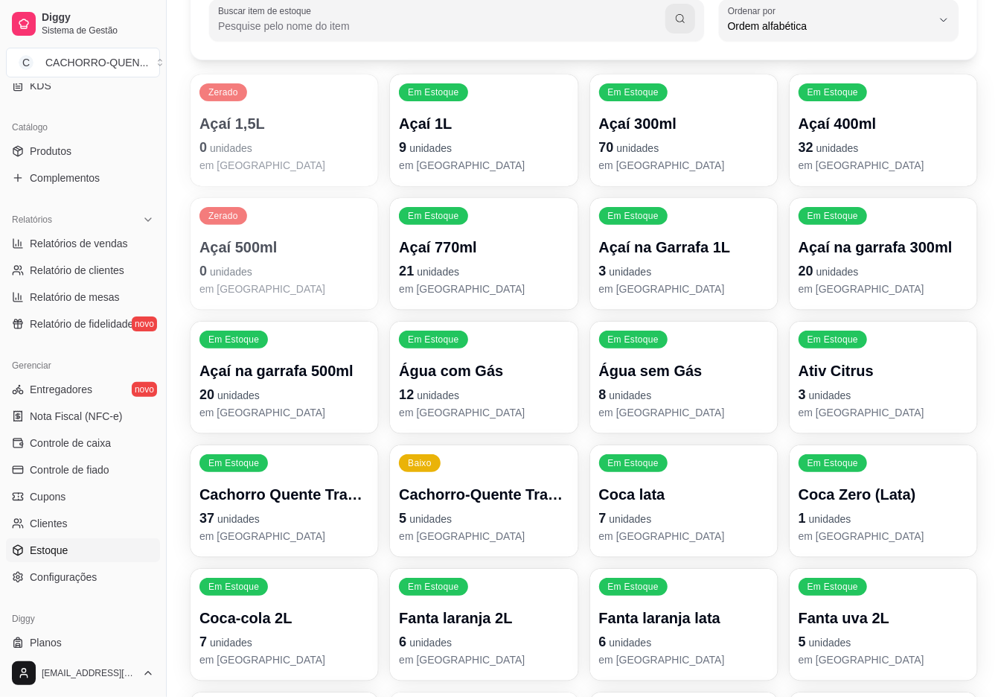
scroll to position [447, 0]
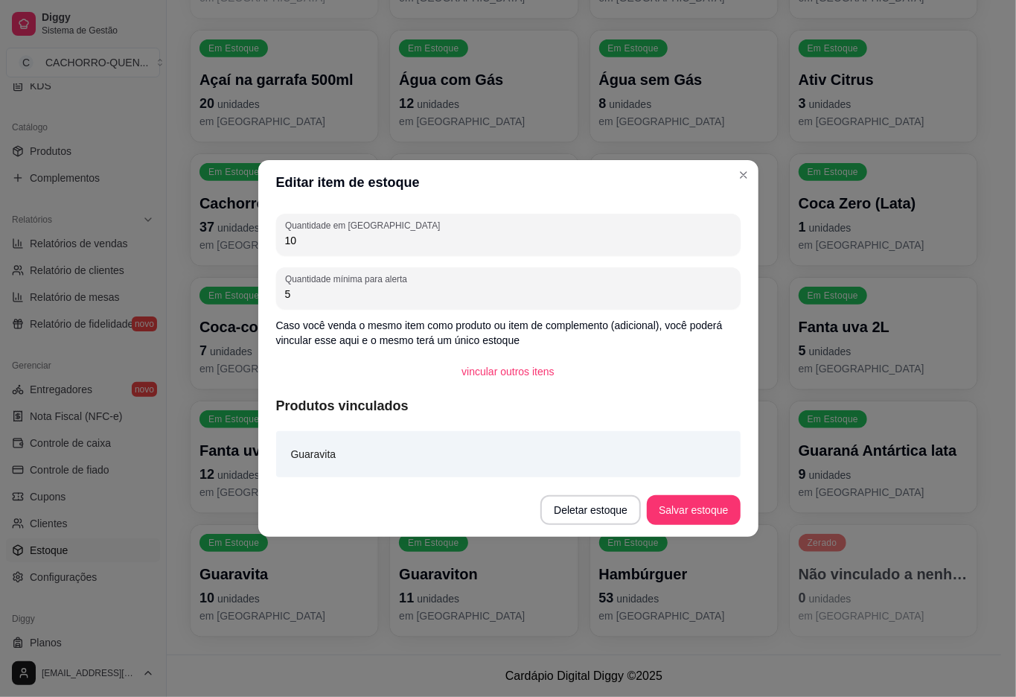
click at [475, 243] on input "10" at bounding box center [508, 240] width 447 height 15
type input "1"
type input "9"
click at [695, 517] on button "Salvar estoque" at bounding box center [693, 510] width 93 height 30
click at [721, 665] on footer "Cardápio Digital Diggy © 2025" at bounding box center [584, 675] width 834 height 42
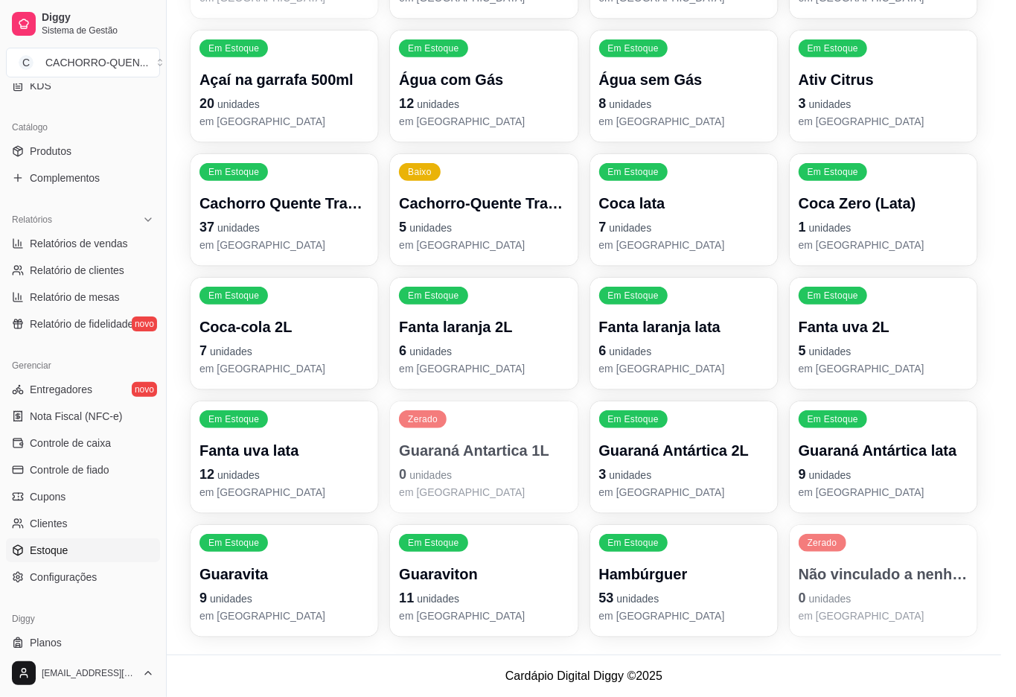
click at [511, 245] on input "7" at bounding box center [508, 240] width 447 height 15
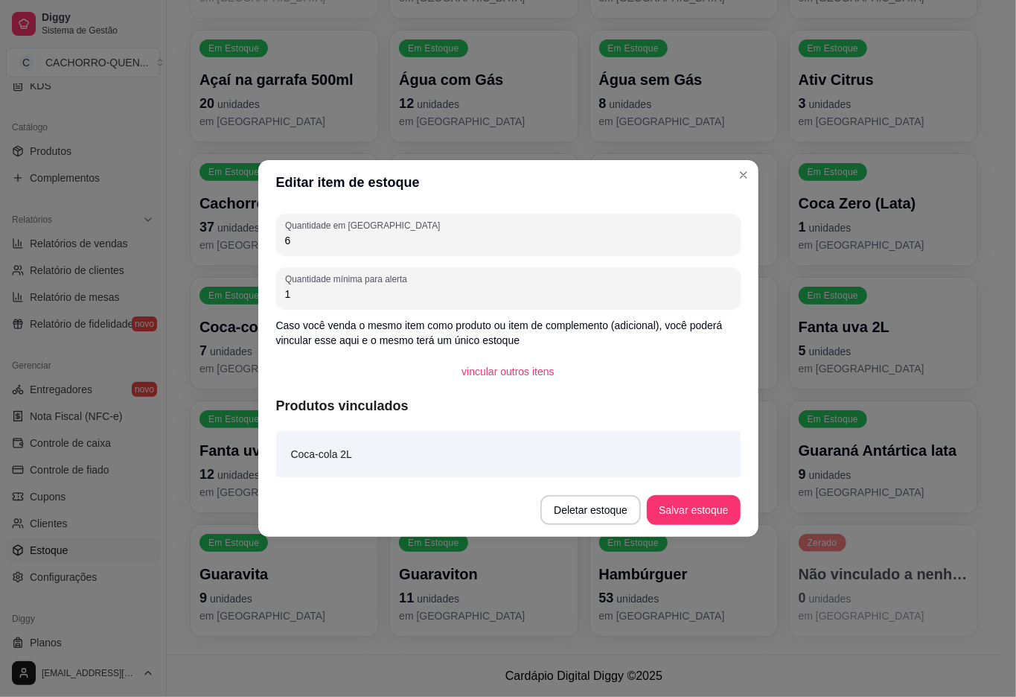
type input "6"
click at [695, 523] on button "Salvar estoque" at bounding box center [693, 510] width 93 height 30
click at [792, 662] on footer "Cardápio Digital Diggy © 2025" at bounding box center [584, 675] width 834 height 42
click at [826, 657] on footer "Cardápio Digital Diggy © 2025" at bounding box center [584, 675] width 834 height 42
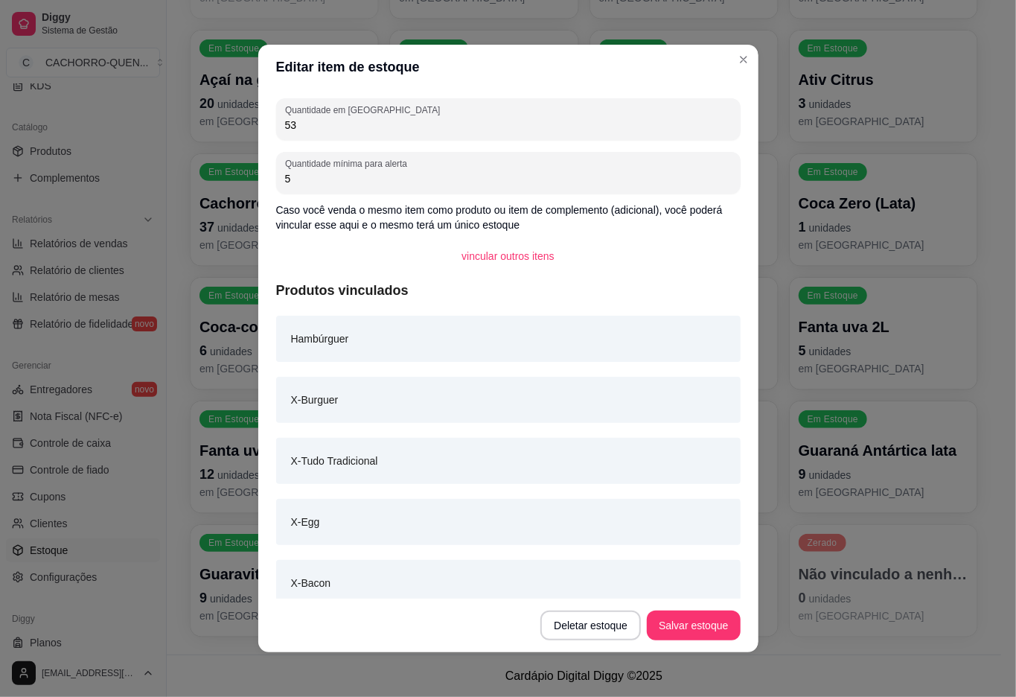
click at [488, 122] on input "53" at bounding box center [508, 125] width 447 height 15
type input "5"
type input "49"
click at [674, 620] on button "Salvar estoque" at bounding box center [693, 625] width 91 height 29
click at [856, 670] on footer "Cardápio Digital Diggy © 2025" at bounding box center [584, 675] width 834 height 42
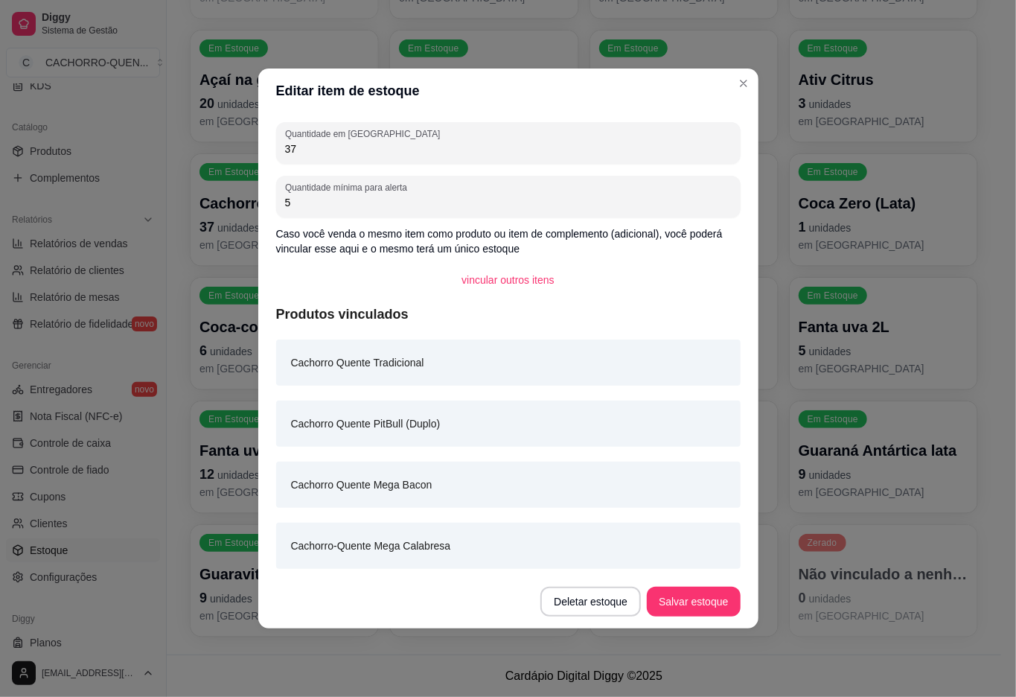
click at [444, 150] on input "37" at bounding box center [508, 148] width 447 height 15
type input "3"
type input "52"
click at [707, 600] on button "Salvar estoque" at bounding box center [693, 602] width 93 height 30
click at [829, 652] on div "Filtros Buscar item de estoque ALPHABETICAL_ORDER Ordenar por Ordem alfabética …" at bounding box center [584, 153] width 834 height 1002
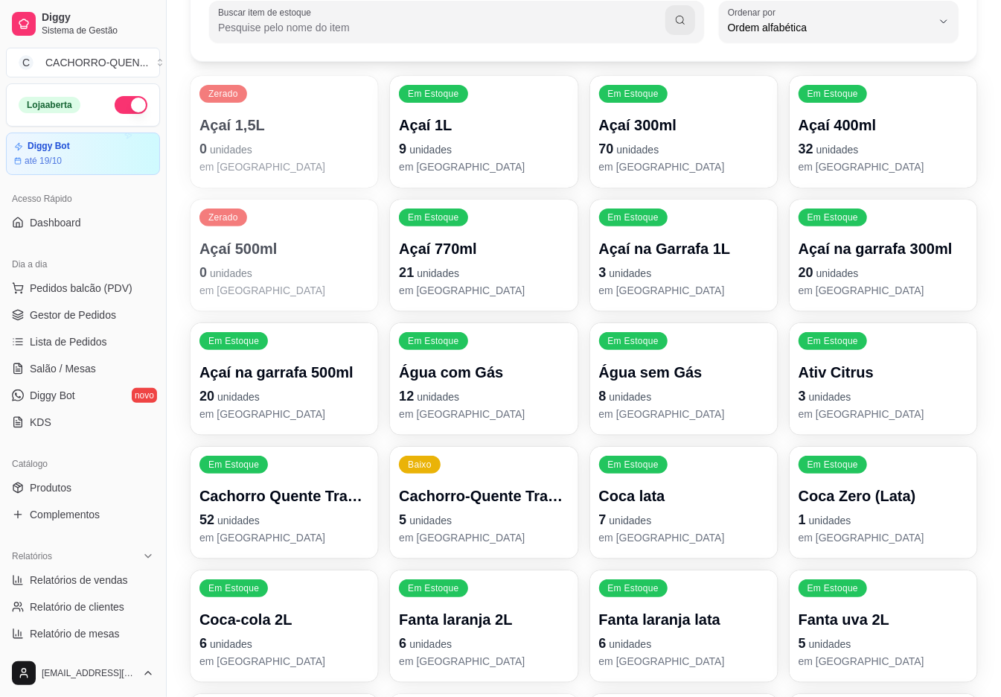
scroll to position [0, 0]
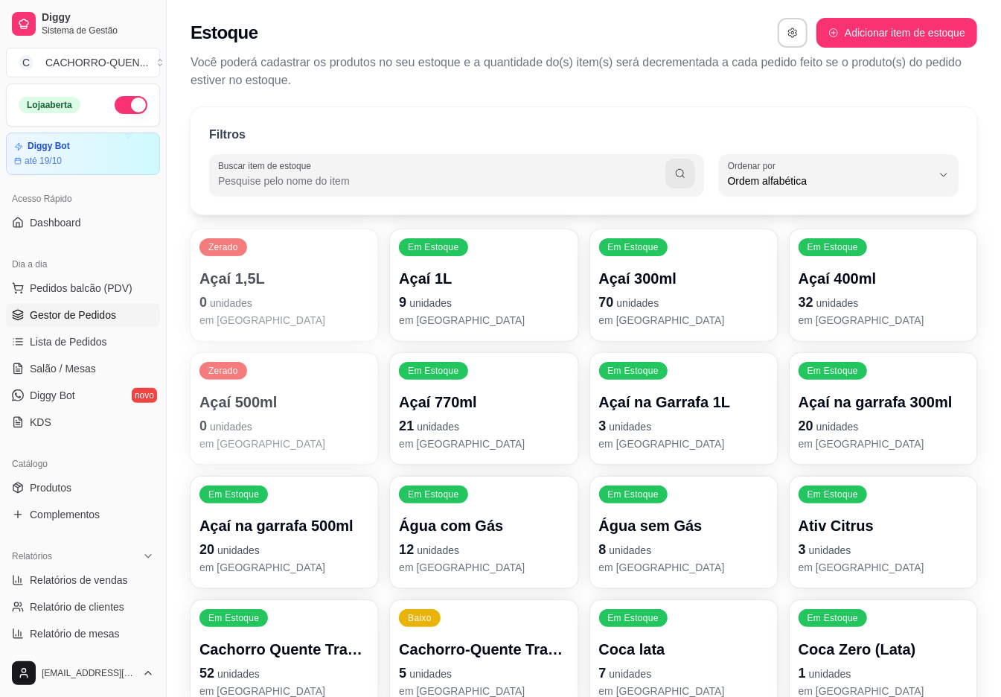
click at [66, 307] on span "Gestor de Pedidos" at bounding box center [73, 314] width 86 height 15
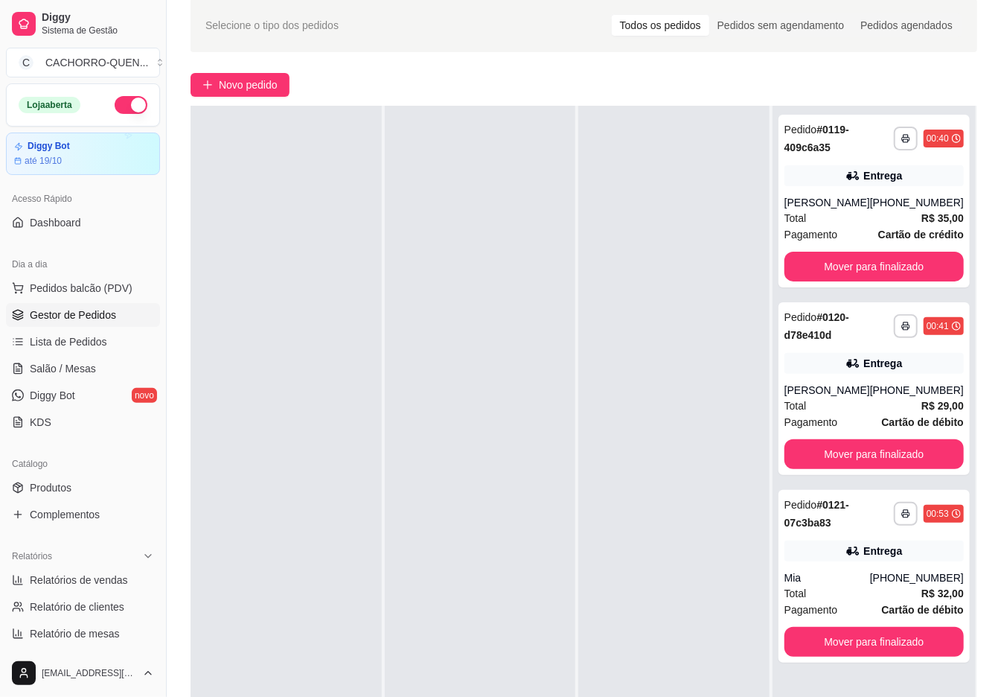
scroll to position [60, 0]
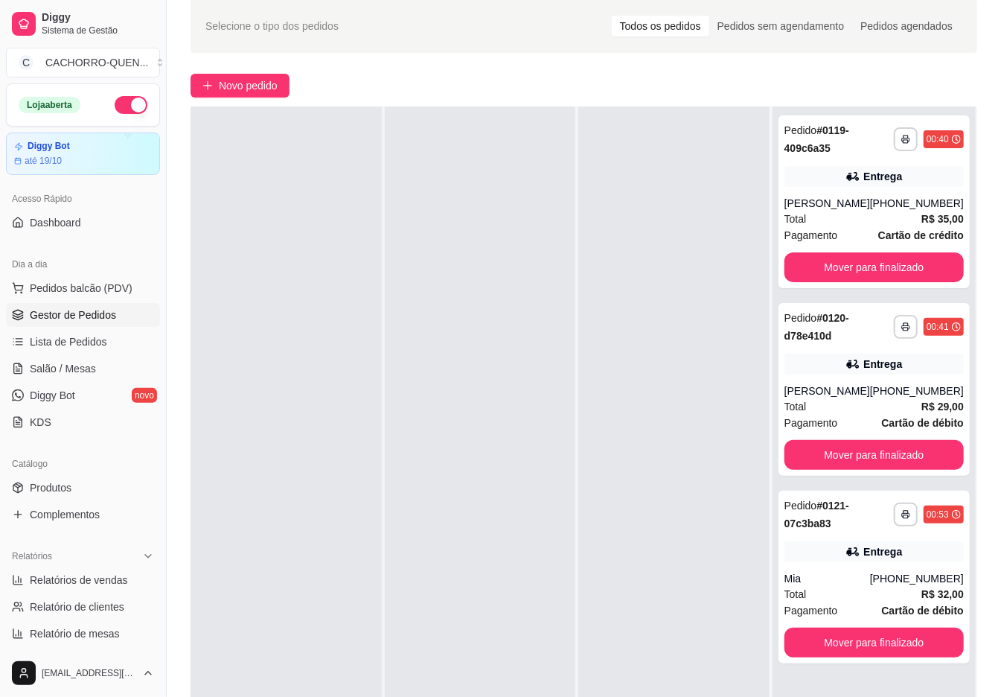
click at [921, 461] on button "Mover para finalizado" at bounding box center [874, 455] width 179 height 30
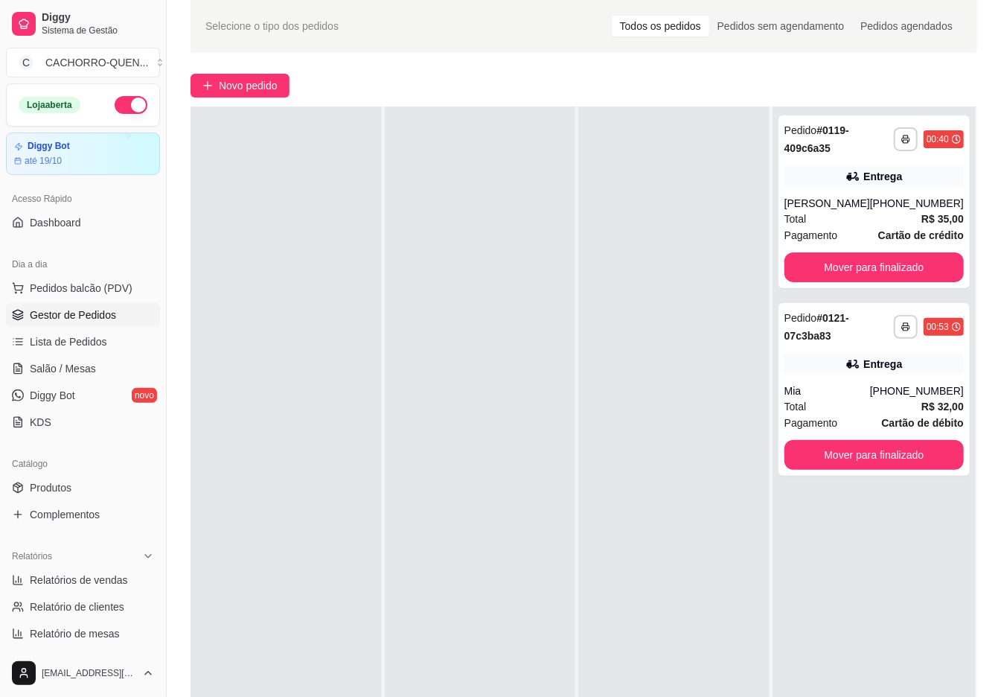
click at [929, 269] on button "Mover para finalizado" at bounding box center [874, 267] width 179 height 30
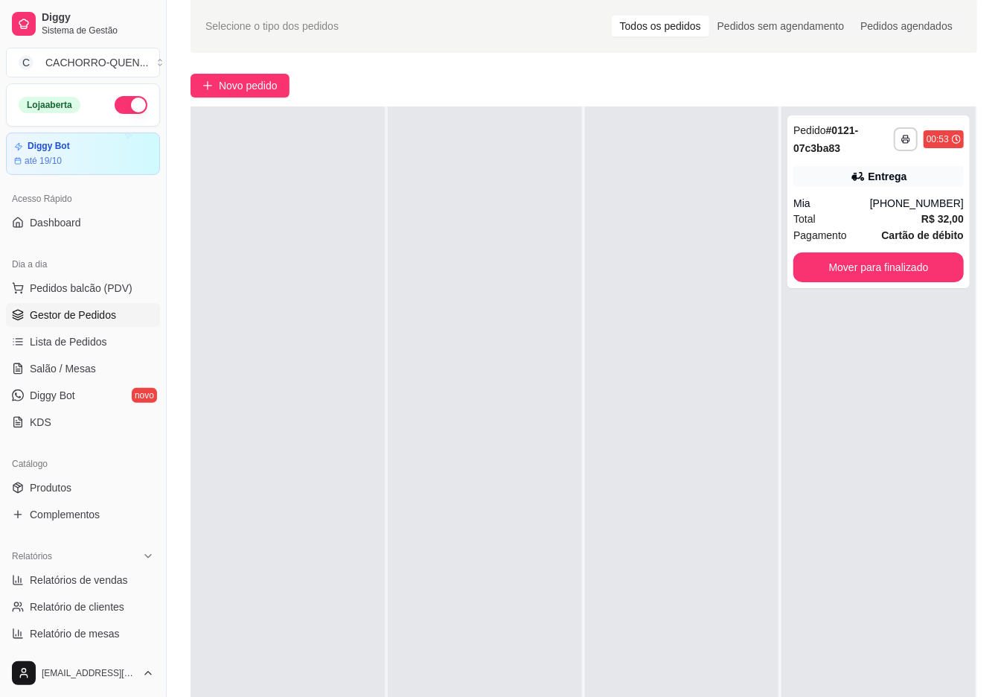
click at [927, 275] on button "Mover para finalizado" at bounding box center [878, 267] width 170 height 30
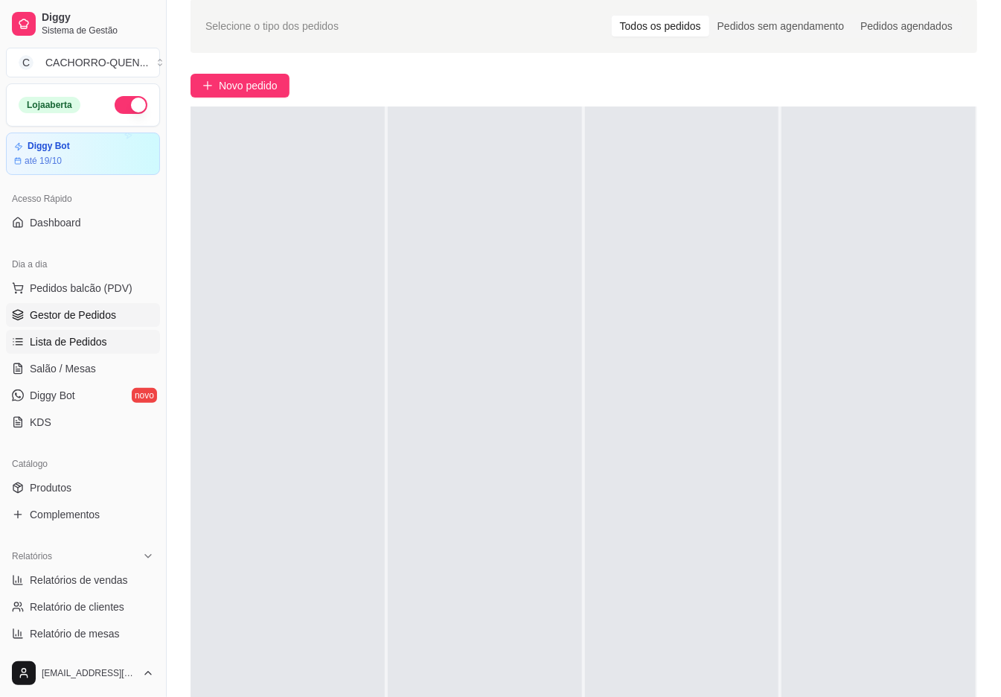
click at [85, 341] on span "Lista de Pedidos" at bounding box center [68, 341] width 77 height 15
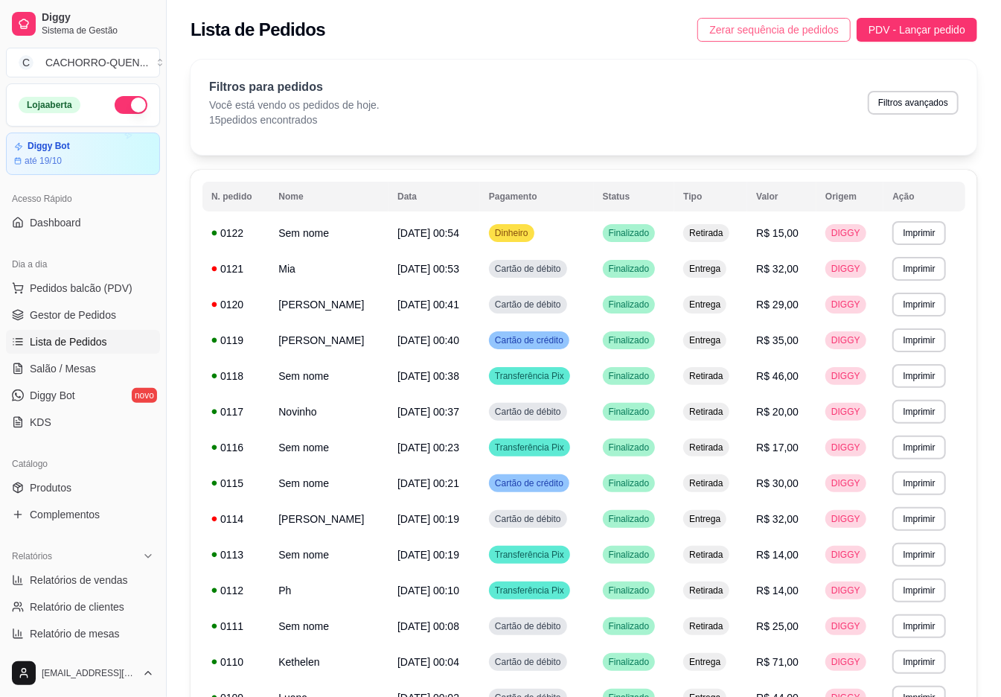
click at [737, 28] on span "Zerar sequência de pedidos" at bounding box center [774, 30] width 130 height 16
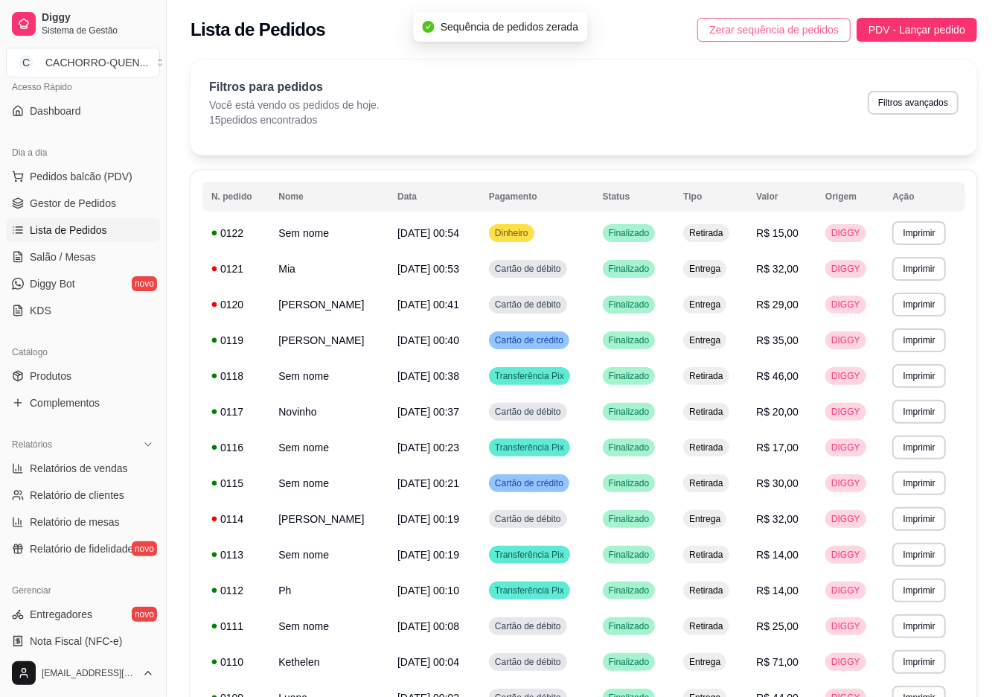
scroll to position [164, 0]
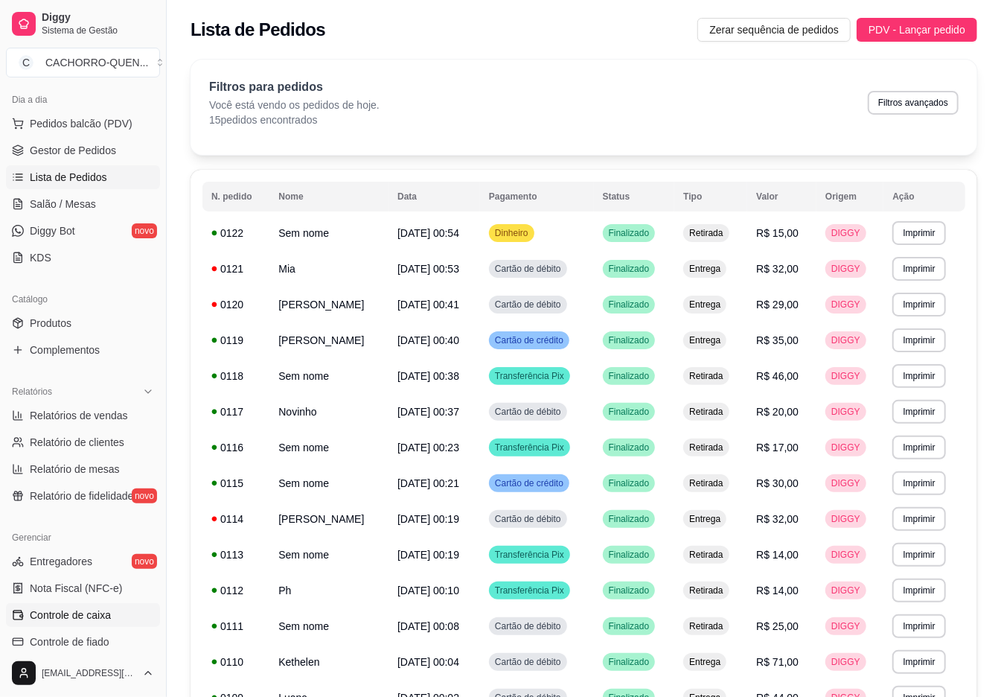
click at [34, 615] on span "Controle de caixa" at bounding box center [70, 614] width 81 height 15
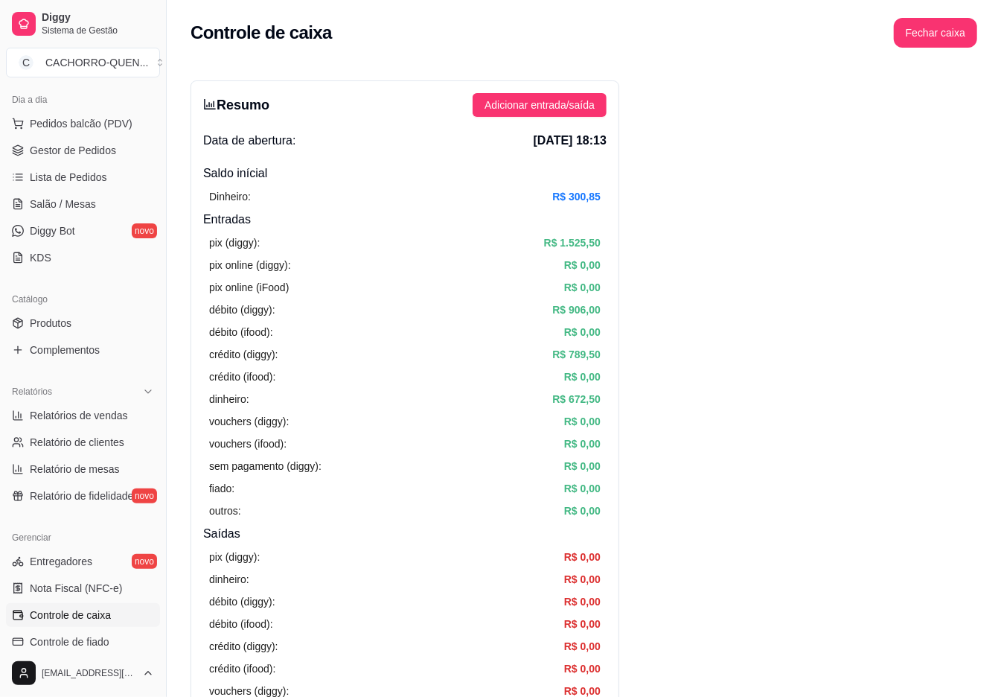
click at [945, 36] on button "Fechar caixa" at bounding box center [935, 33] width 83 height 30
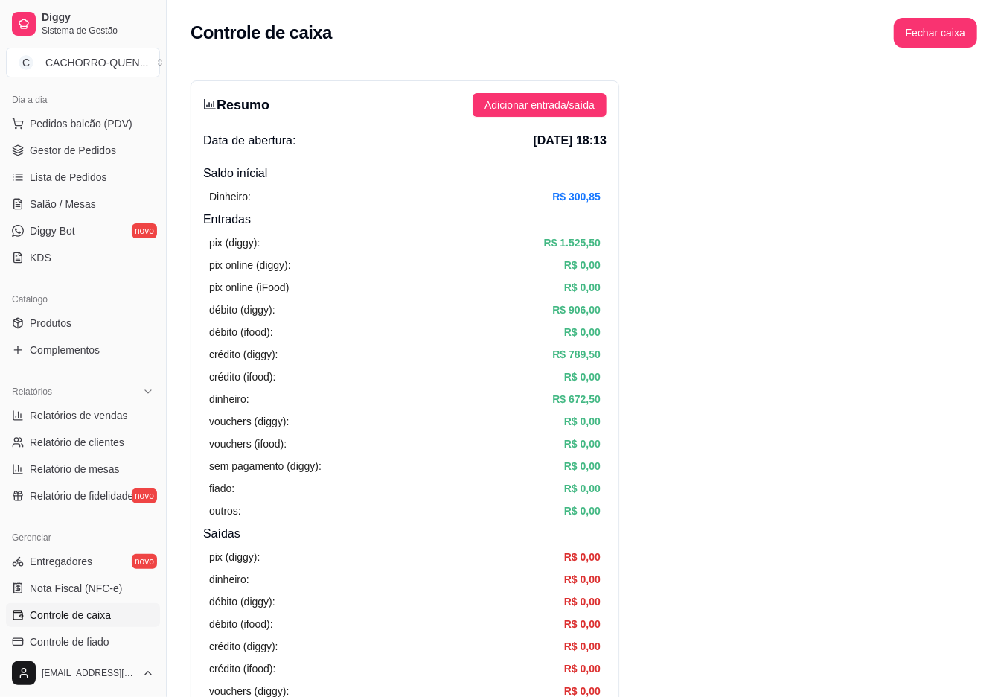
click at [956, 43] on button "Fechar caixa" at bounding box center [935, 33] width 83 height 30
click at [975, 112] on span "Sim" at bounding box center [968, 116] width 18 height 16
